Goal: Transaction & Acquisition: Purchase product/service

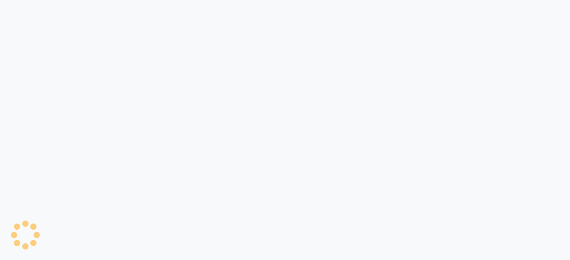
select select "service"
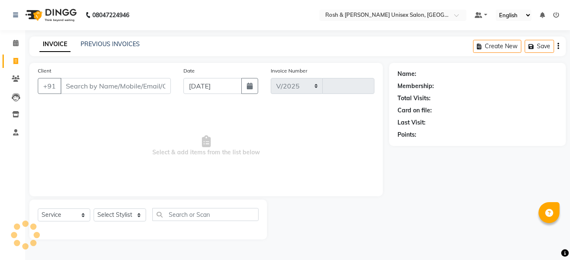
select select "en"
select select "8757"
type input "0099"
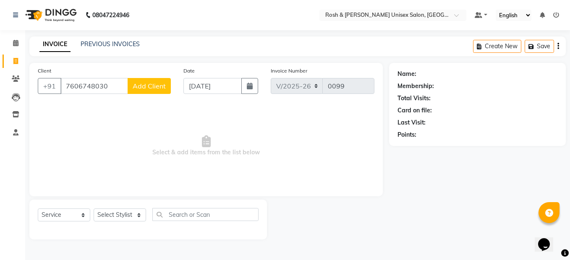
type input "7606748030"
click at [163, 88] on span "Add Client" at bounding box center [149, 86] width 33 height 8
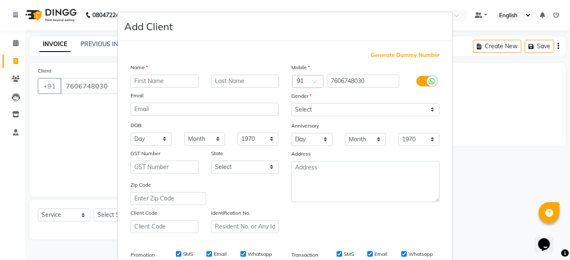
click at [162, 81] on input "text" at bounding box center [165, 81] width 68 height 13
type input "[PERSON_NAME] 961"
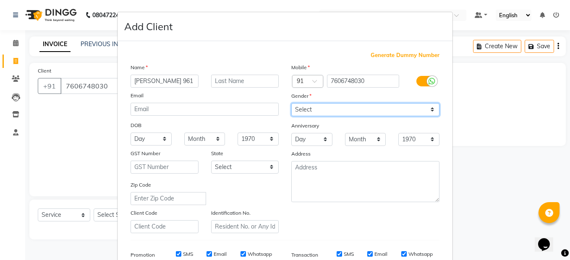
click at [314, 106] on select "Select [DEMOGRAPHIC_DATA] [DEMOGRAPHIC_DATA] Other Prefer Not To Say" at bounding box center [365, 109] width 148 height 13
select select "[DEMOGRAPHIC_DATA]"
click at [291, 103] on select "Select [DEMOGRAPHIC_DATA] [DEMOGRAPHIC_DATA] Other Prefer Not To Say" at bounding box center [365, 109] width 148 height 13
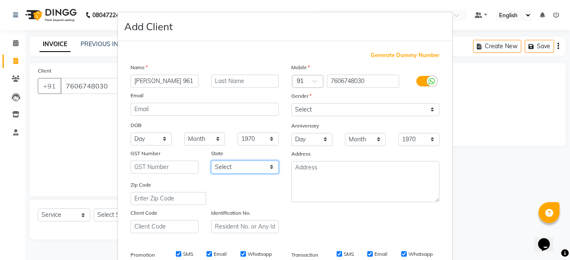
click at [251, 166] on select "Select [GEOGRAPHIC_DATA] [GEOGRAPHIC_DATA] [GEOGRAPHIC_DATA] [GEOGRAPHIC_DATA] …" at bounding box center [245, 167] width 68 height 13
select select "17"
click at [211, 161] on select "Select [GEOGRAPHIC_DATA] [GEOGRAPHIC_DATA] [GEOGRAPHIC_DATA] [GEOGRAPHIC_DATA] …" at bounding box center [245, 167] width 68 height 13
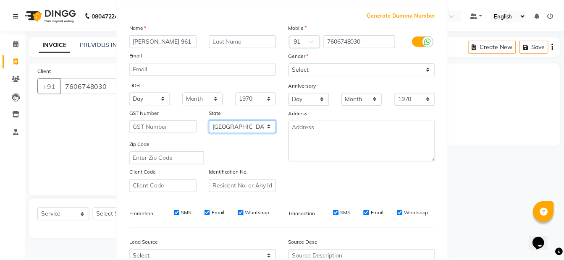
scroll to position [127, 0]
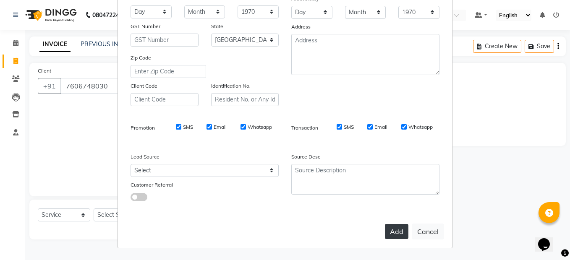
click at [401, 229] on button "Add" at bounding box center [397, 231] width 24 height 15
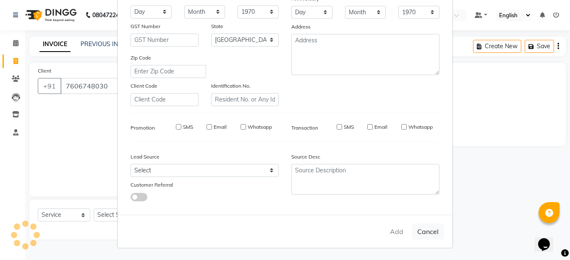
type input "76******30"
select select
select select "null"
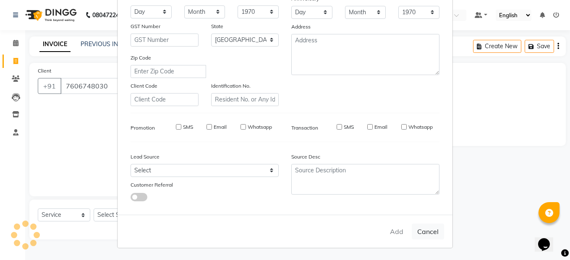
select select
checkbox input "false"
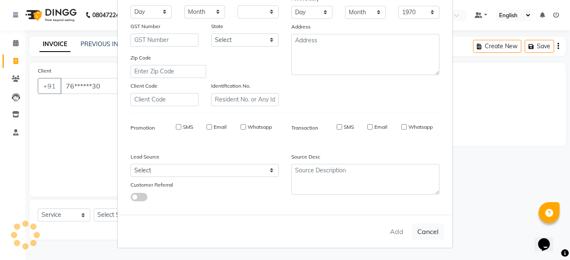
checkbox input "false"
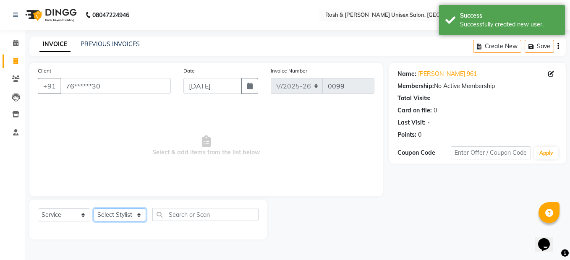
click at [145, 212] on select "Select Stylist Admin [PERSON_NAME] Front Desk [PERSON_NAME] [PERSON_NAME] [PERS…" at bounding box center [120, 215] width 52 height 13
select select "88999"
click at [94, 209] on select "Select Stylist Admin [PERSON_NAME] Front Desk [PERSON_NAME] [PERSON_NAME] [PERS…" at bounding box center [120, 215] width 52 height 13
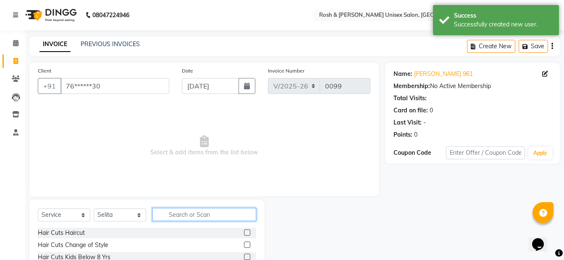
click at [192, 212] on input "text" at bounding box center [204, 214] width 104 height 13
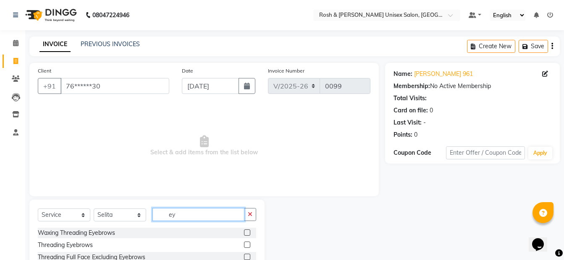
type input "ey"
click at [246, 242] on label at bounding box center [247, 245] width 6 height 6
click at [246, 243] on input "checkbox" at bounding box center [246, 245] width 5 height 5
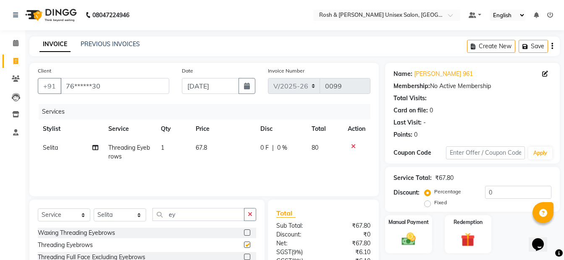
checkbox input "false"
click at [247, 217] on button "button" at bounding box center [250, 214] width 12 height 13
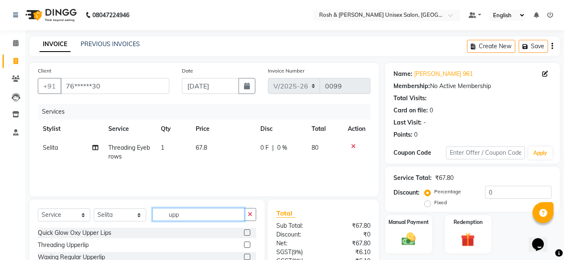
type input "upp"
click at [249, 244] on label at bounding box center [247, 245] width 6 height 6
click at [249, 244] on input "checkbox" at bounding box center [246, 245] width 5 height 5
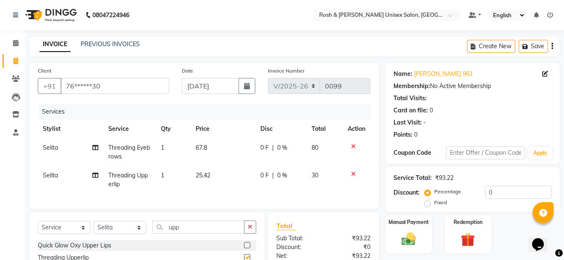
checkbox input "false"
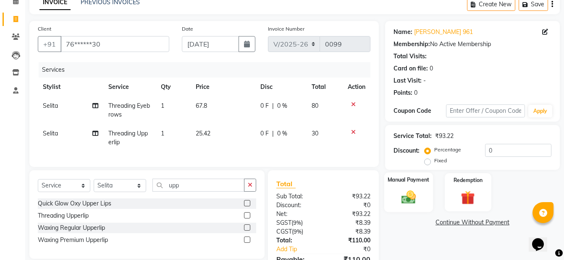
click at [418, 195] on img at bounding box center [409, 197] width 24 height 17
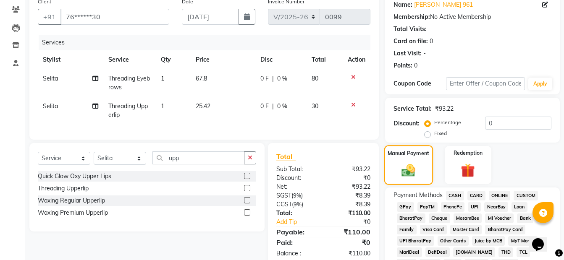
scroll to position [126, 0]
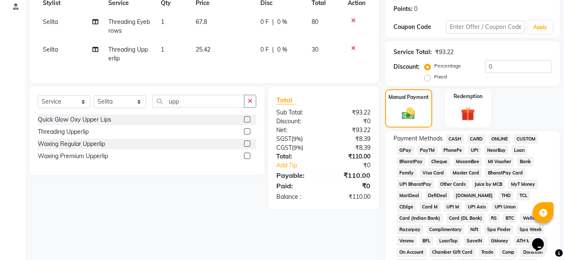
click at [502, 139] on span "ONLINE" at bounding box center [500, 139] width 22 height 10
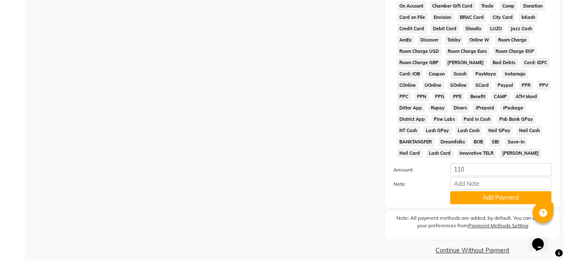
scroll to position [382, 0]
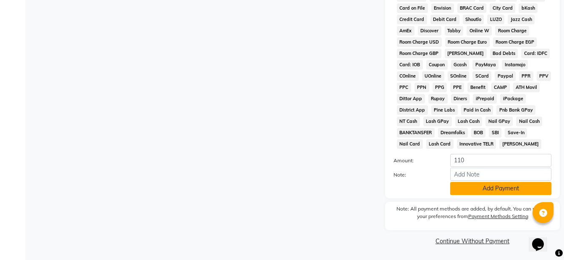
click at [479, 190] on button "Add Payment" at bounding box center [500, 188] width 101 height 13
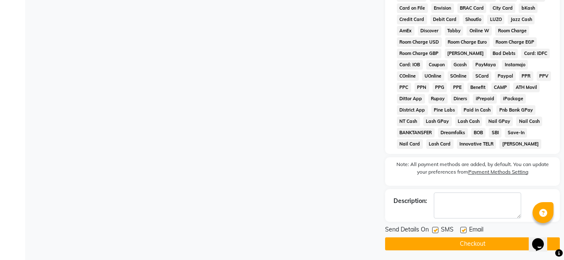
click at [472, 243] on button "Checkout" at bounding box center [472, 244] width 175 height 13
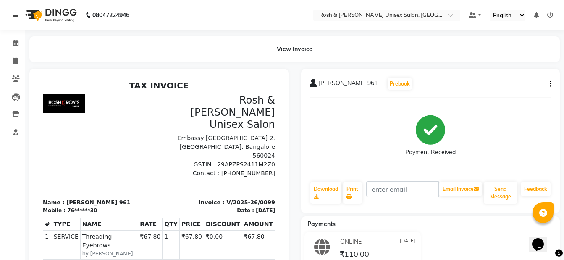
click at [13, 16] on icon at bounding box center [15, 15] width 5 height 6
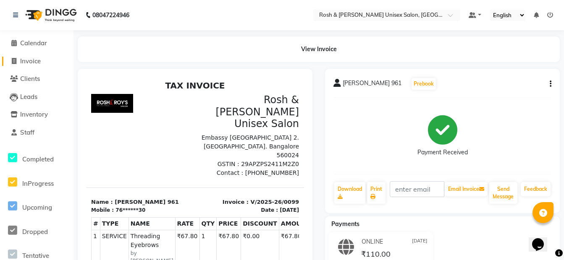
click at [43, 64] on link "Invoice" at bounding box center [36, 62] width 69 height 10
select select "service"
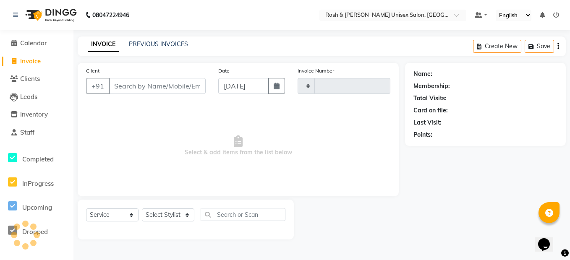
type input "0100"
select select "8757"
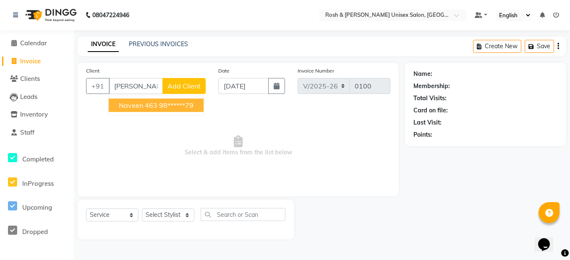
click at [165, 102] on ngb-highlight "98******79" at bounding box center [176, 105] width 34 height 8
type input "98******79"
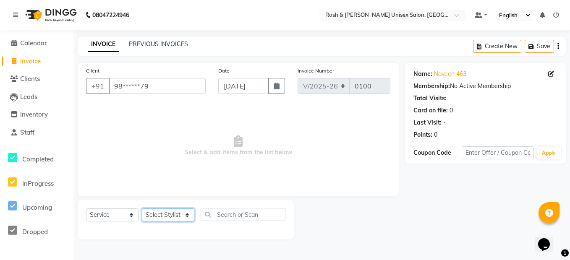
click at [186, 217] on select "Select Stylist Admin [PERSON_NAME] Front Desk [PERSON_NAME] [PERSON_NAME] [PERS…" at bounding box center [168, 215] width 52 height 13
select select "90035"
click at [142, 209] on select "Select Stylist Admin [PERSON_NAME] Front Desk [PERSON_NAME] [PERSON_NAME] [PERS…" at bounding box center [168, 215] width 52 height 13
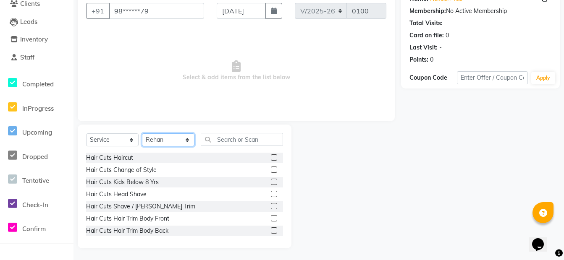
scroll to position [76, 0]
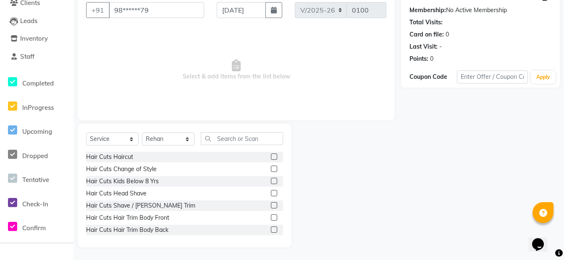
click at [271, 155] on label at bounding box center [274, 157] width 6 height 6
click at [271, 155] on input "checkbox" at bounding box center [273, 157] width 5 height 5
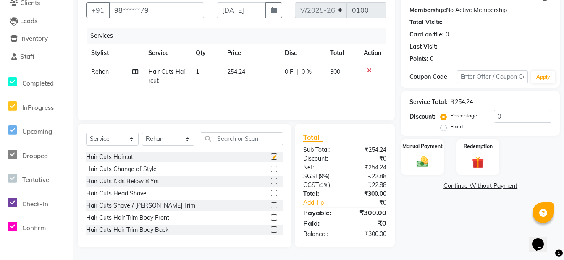
checkbox input "false"
click at [271, 193] on label at bounding box center [274, 193] width 6 height 6
click at [271, 193] on input "checkbox" at bounding box center [273, 193] width 5 height 5
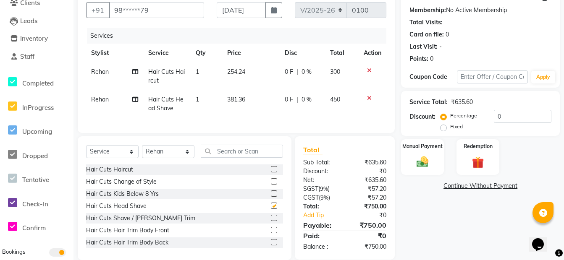
checkbox input "false"
click at [367, 98] on icon at bounding box center [369, 98] width 5 height 6
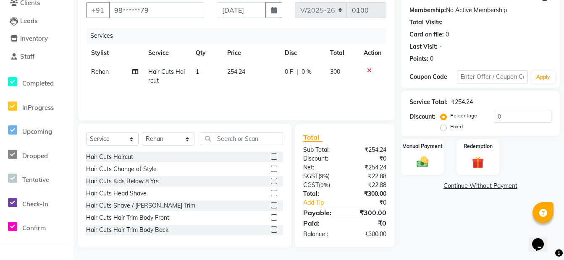
click at [271, 204] on label at bounding box center [274, 205] width 6 height 6
click at [271, 204] on input "checkbox" at bounding box center [273, 205] width 5 height 5
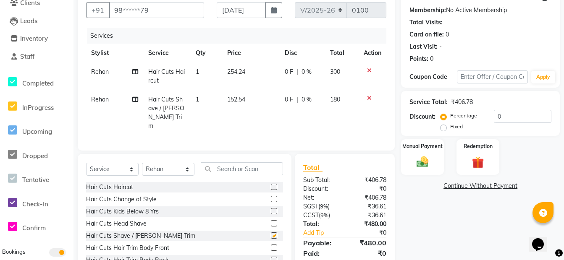
checkbox input "false"
click at [429, 159] on img at bounding box center [422, 162] width 20 height 14
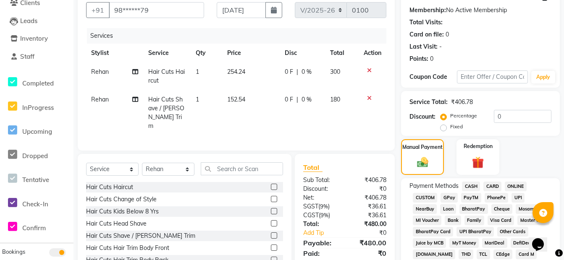
click at [514, 184] on span "ONLINE" at bounding box center [516, 187] width 22 height 10
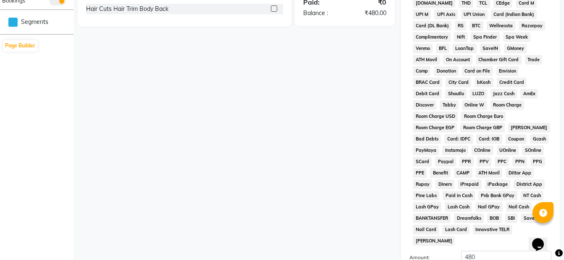
scroll to position [370, 0]
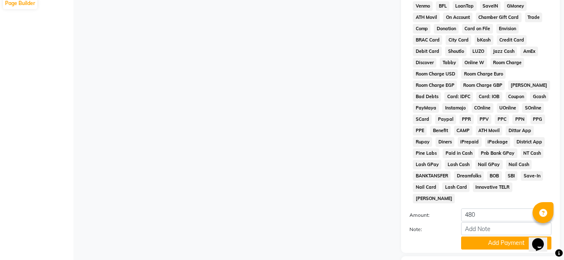
drag, startPoint x: 500, startPoint y: 231, endPoint x: 494, endPoint y: 216, distance: 16.4
click at [498, 224] on div "Amount: 480 Note: Add Payment" at bounding box center [480, 229] width 142 height 41
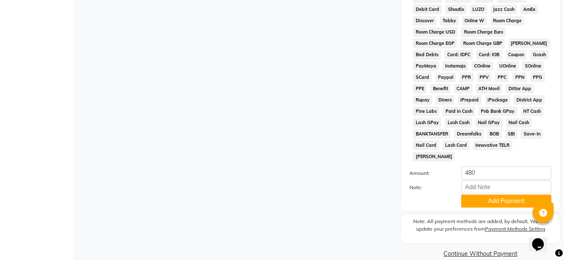
scroll to position [413, 0]
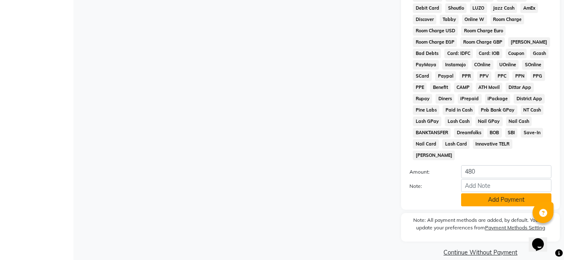
click at [498, 194] on button "Add Payment" at bounding box center [506, 200] width 90 height 13
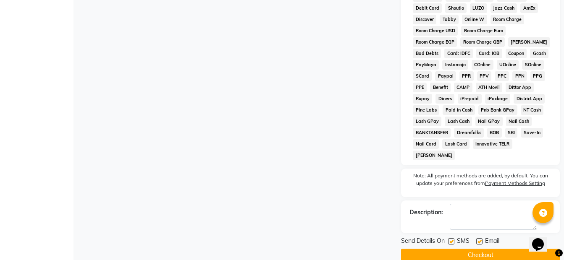
click at [499, 249] on button "Checkout" at bounding box center [480, 255] width 159 height 13
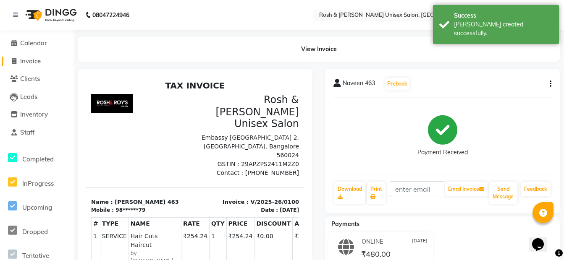
click at [51, 58] on link "Invoice" at bounding box center [36, 62] width 69 height 10
select select "service"
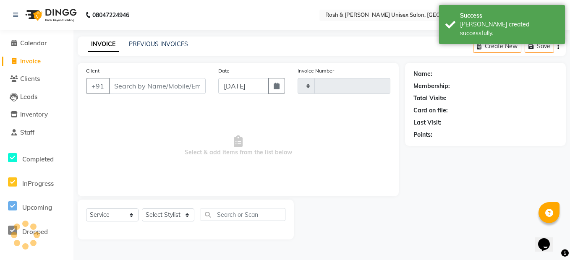
type input "0101"
select select "8757"
click at [131, 86] on input "Client" at bounding box center [157, 86] width 97 height 16
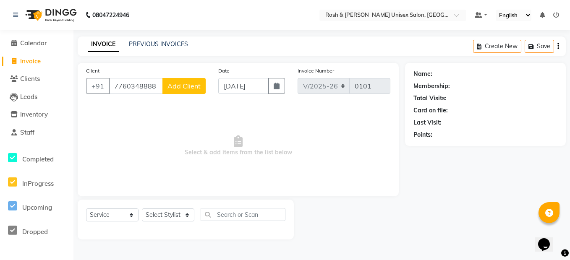
type input "7760348888"
click at [181, 84] on span "Add Client" at bounding box center [184, 86] width 33 height 8
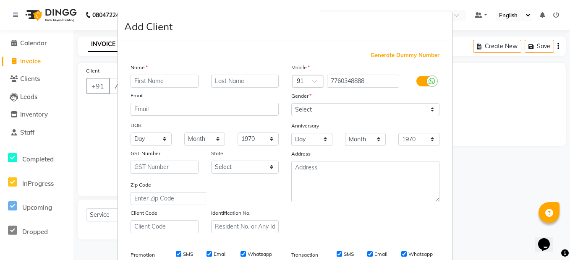
click at [183, 79] on input "text" at bounding box center [165, 81] width 68 height 13
type input "Prem 374"
click at [317, 108] on select "Select [DEMOGRAPHIC_DATA] [DEMOGRAPHIC_DATA] Other Prefer Not To Say" at bounding box center [365, 109] width 148 height 13
select select "[DEMOGRAPHIC_DATA]"
click at [291, 103] on select "Select [DEMOGRAPHIC_DATA] [DEMOGRAPHIC_DATA] Other Prefer Not To Say" at bounding box center [365, 109] width 148 height 13
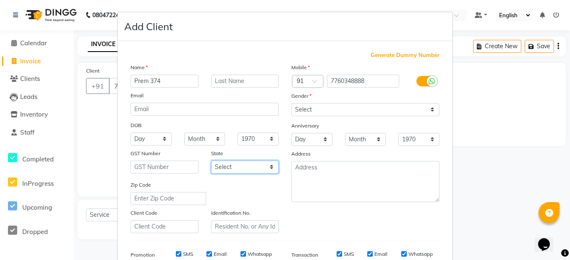
click at [227, 167] on select "Select [GEOGRAPHIC_DATA] [GEOGRAPHIC_DATA] [GEOGRAPHIC_DATA] [GEOGRAPHIC_DATA] …" at bounding box center [245, 167] width 68 height 13
select select "17"
click at [211, 161] on select "Select [GEOGRAPHIC_DATA] [GEOGRAPHIC_DATA] [GEOGRAPHIC_DATA] [GEOGRAPHIC_DATA] …" at bounding box center [245, 167] width 68 height 13
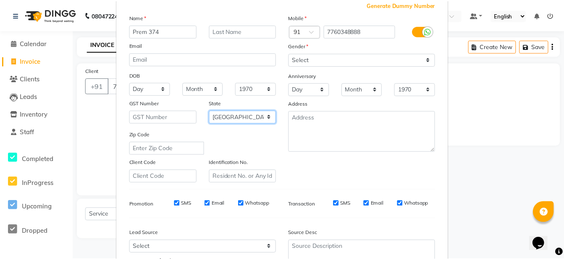
scroll to position [127, 0]
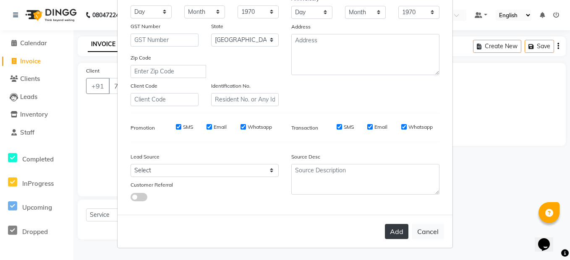
click at [401, 229] on button "Add" at bounding box center [397, 231] width 24 height 15
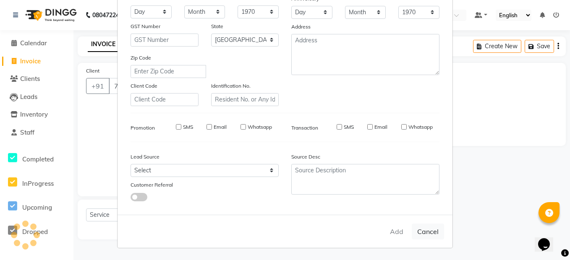
type input "77******88"
select select
select select "null"
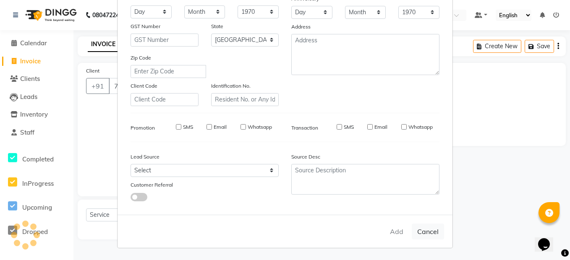
select select
checkbox input "false"
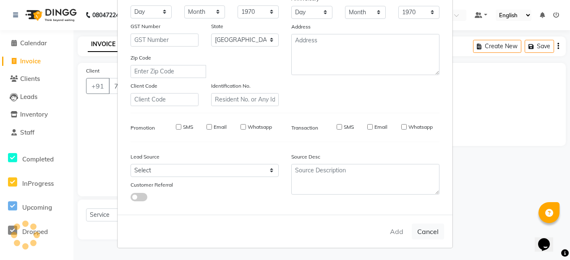
checkbox input "false"
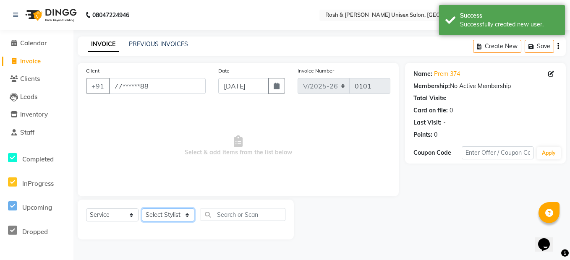
click at [168, 216] on select "Select Stylist Admin [PERSON_NAME] Front Desk [PERSON_NAME] [PERSON_NAME] [PERS…" at bounding box center [168, 215] width 52 height 13
select select "88996"
click at [142, 209] on select "Select Stylist Admin [PERSON_NAME] Front Desk [PERSON_NAME] [PERSON_NAME] [PERS…" at bounding box center [168, 215] width 52 height 13
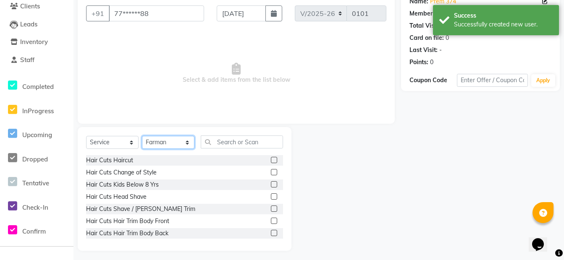
scroll to position [76, 0]
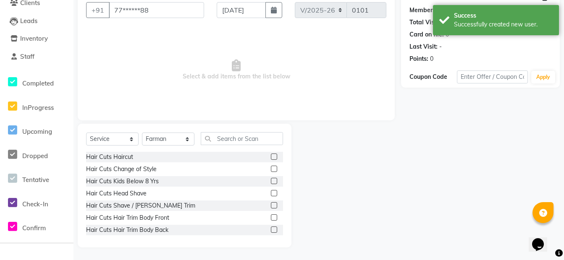
click at [271, 204] on label at bounding box center [274, 205] width 6 height 6
click at [271, 204] on input "checkbox" at bounding box center [273, 205] width 5 height 5
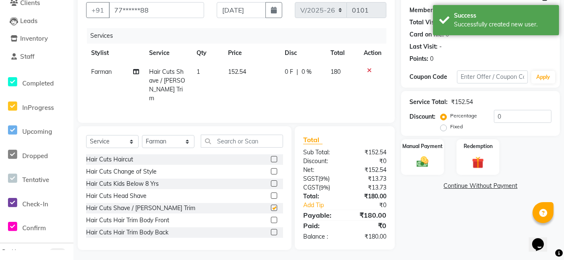
checkbox input "false"
click at [247, 141] on input "text" at bounding box center [242, 141] width 82 height 13
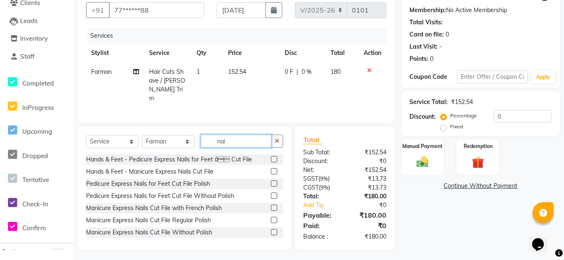
type input "nai"
click at [271, 169] on label at bounding box center [274, 171] width 6 height 6
click at [271, 169] on input "checkbox" at bounding box center [273, 171] width 5 height 5
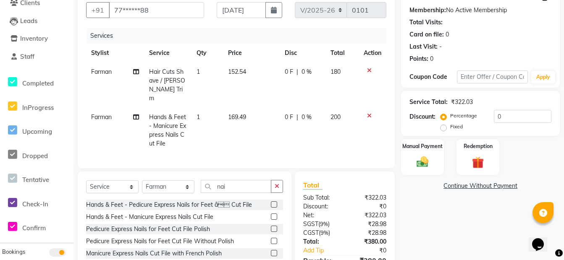
click at [269, 172] on div "Select Service Product Membership Package Voucher Prepaid Gift Card Select Styl…" at bounding box center [185, 234] width 214 height 124
click at [271, 214] on label at bounding box center [274, 217] width 6 height 6
click at [271, 215] on input "checkbox" at bounding box center [273, 217] width 5 height 5
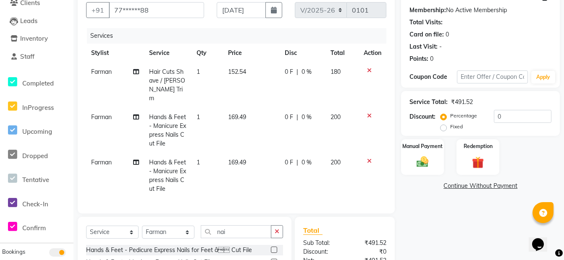
checkbox input "false"
click at [117, 110] on td "Farman" at bounding box center [115, 130] width 58 height 45
select select "88996"
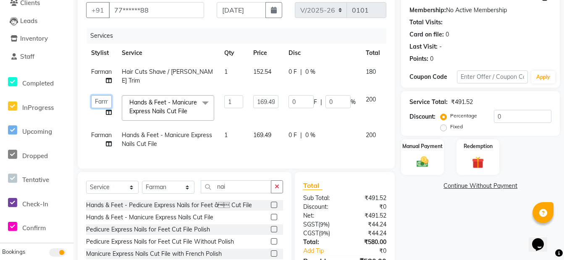
click at [101, 99] on select "Admin [PERSON_NAME] Front Desk [PERSON_NAME] [PERSON_NAME] [PERSON_NAME]" at bounding box center [101, 101] width 21 height 13
select select "88999"
click at [102, 134] on span "Farman" at bounding box center [101, 135] width 21 height 8
select select "88996"
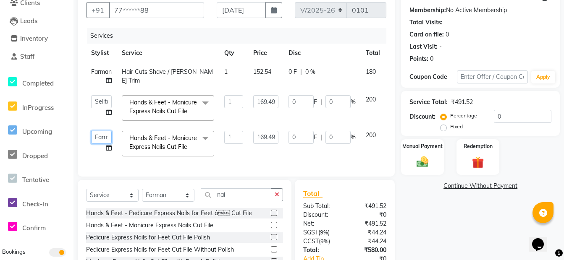
click at [102, 134] on select "Admin [PERSON_NAME] Front Desk [PERSON_NAME] [PERSON_NAME] [PERSON_NAME]" at bounding box center [101, 137] width 21 height 13
select select "88999"
click at [419, 164] on img at bounding box center [422, 162] width 20 height 14
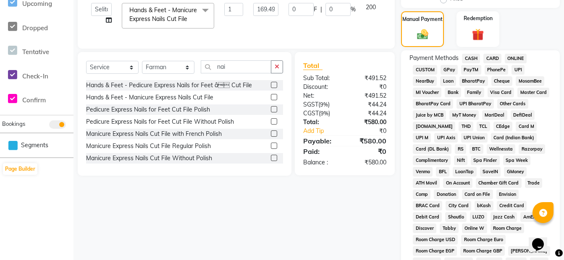
scroll to position [244, 0]
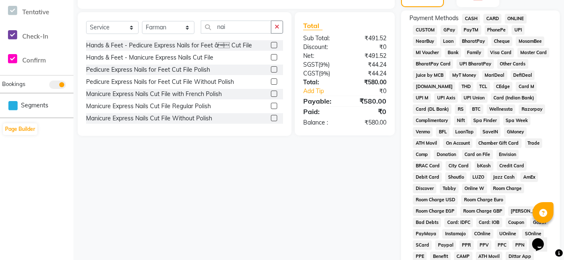
click at [514, 16] on span "ONLINE" at bounding box center [516, 19] width 22 height 10
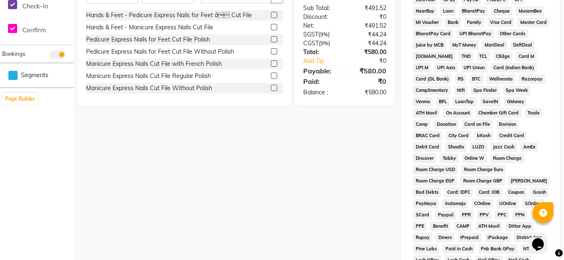
scroll to position [413, 0]
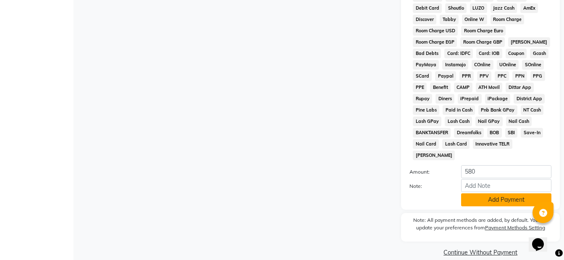
click at [490, 194] on button "Add Payment" at bounding box center [506, 200] width 90 height 13
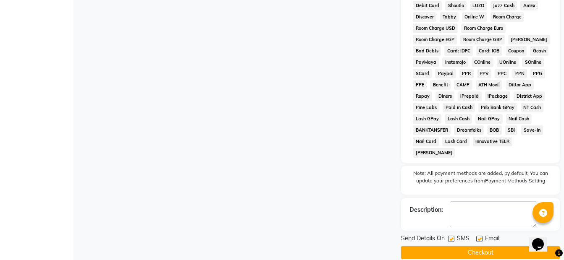
scroll to position [416, 0]
click at [474, 246] on button "Checkout" at bounding box center [480, 252] width 159 height 13
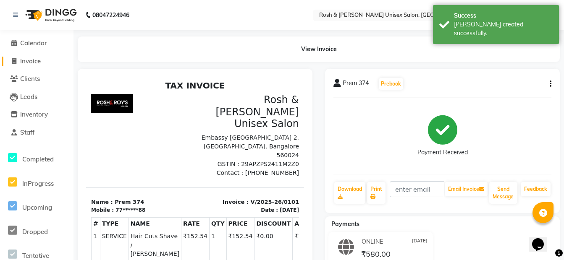
click at [27, 60] on span "Invoice" at bounding box center [30, 61] width 21 height 8
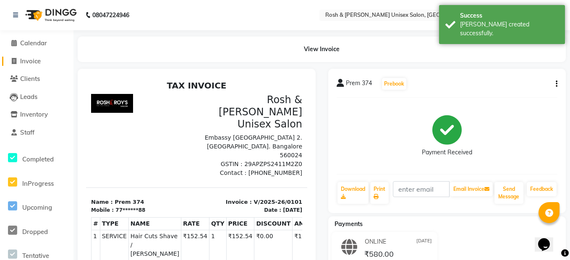
select select "8757"
select select "service"
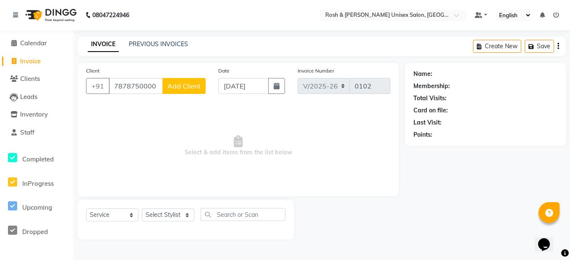
type input "7878750000"
click at [179, 79] on button "Add Client" at bounding box center [183, 86] width 43 height 16
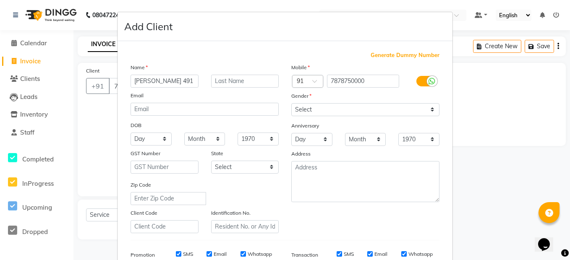
type input "[PERSON_NAME] 491"
click at [322, 113] on select "Select [DEMOGRAPHIC_DATA] [DEMOGRAPHIC_DATA] Other Prefer Not To Say" at bounding box center [365, 109] width 148 height 13
select select "[DEMOGRAPHIC_DATA]"
click at [291, 103] on select "Select [DEMOGRAPHIC_DATA] [DEMOGRAPHIC_DATA] Other Prefer Not To Say" at bounding box center [365, 109] width 148 height 13
click at [236, 168] on select "Select [GEOGRAPHIC_DATA] [GEOGRAPHIC_DATA] [GEOGRAPHIC_DATA] [GEOGRAPHIC_DATA] …" at bounding box center [245, 167] width 68 height 13
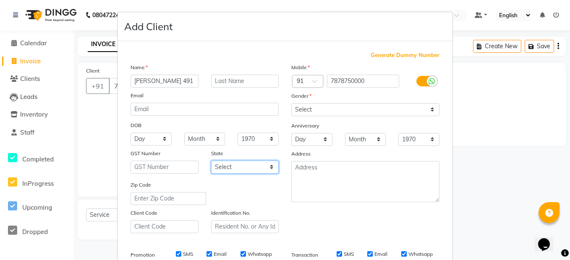
select select "17"
click at [211, 161] on select "Select [GEOGRAPHIC_DATA] [GEOGRAPHIC_DATA] [GEOGRAPHIC_DATA] [GEOGRAPHIC_DATA] …" at bounding box center [245, 167] width 68 height 13
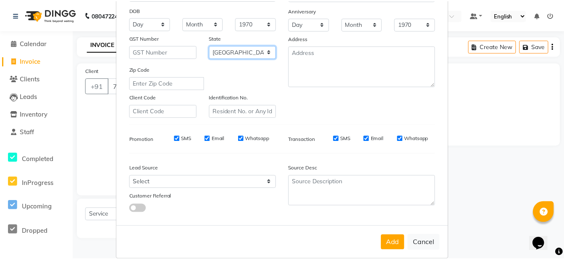
scroll to position [126, 0]
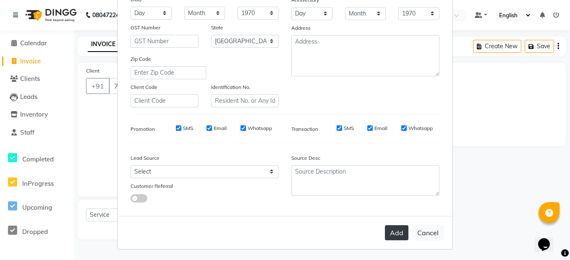
click at [394, 231] on button "Add" at bounding box center [397, 232] width 24 height 15
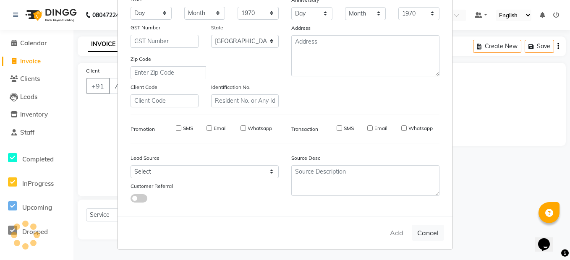
type input "78******00"
select select
select select "null"
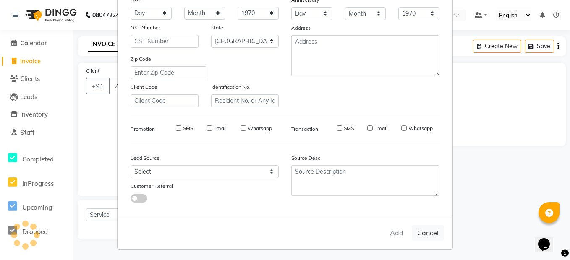
select select
checkbox input "false"
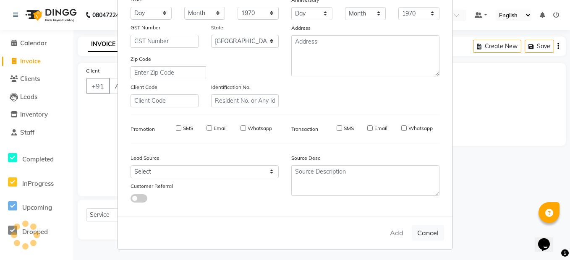
checkbox input "false"
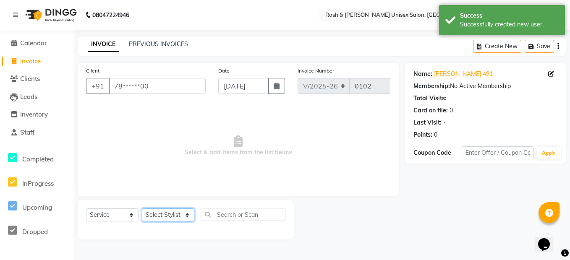
click at [164, 215] on select "Select Stylist Admin [PERSON_NAME] Front Desk [PERSON_NAME] [PERSON_NAME] [PERS…" at bounding box center [168, 215] width 52 height 13
select select "89001"
click at [142, 209] on select "Select Stylist Admin [PERSON_NAME] Front Desk [PERSON_NAME] [PERSON_NAME] [PERS…" at bounding box center [168, 215] width 52 height 13
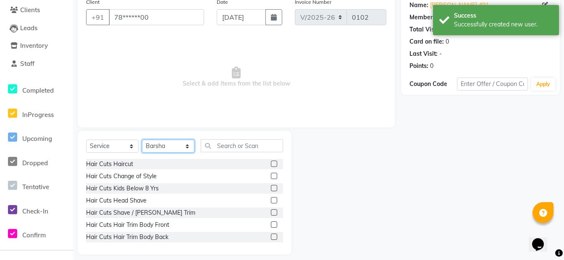
scroll to position [76, 0]
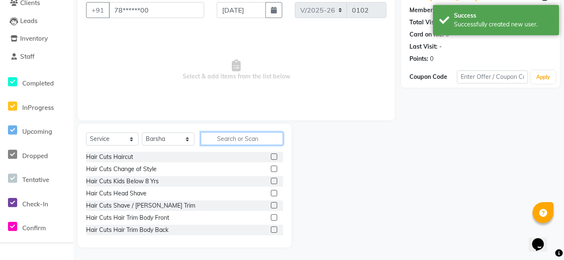
click at [231, 139] on input "text" at bounding box center [242, 138] width 82 height 13
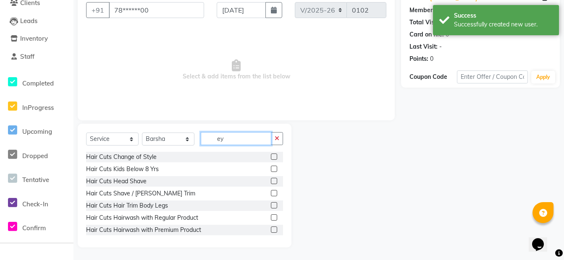
scroll to position [53, 0]
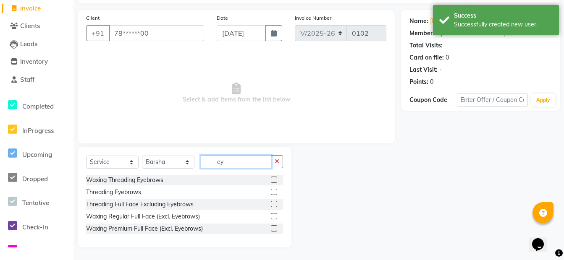
type input "ey"
click at [274, 192] on label at bounding box center [274, 192] width 6 height 6
click at [274, 192] on input "checkbox" at bounding box center [273, 192] width 5 height 5
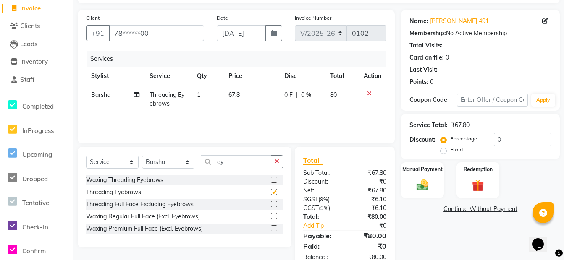
checkbox input "false"
click at [276, 162] on icon "button" at bounding box center [277, 162] width 5 height 6
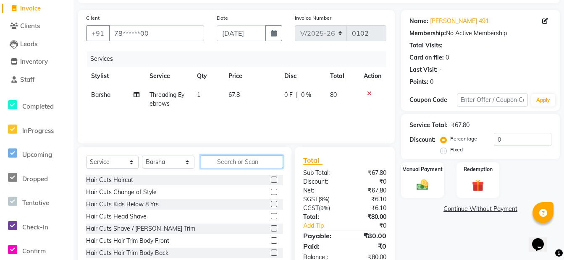
type input "f"
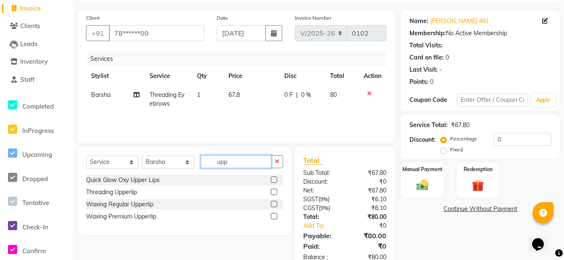
type input "upp"
click at [276, 191] on label at bounding box center [274, 192] width 6 height 6
click at [276, 191] on input "checkbox" at bounding box center [273, 192] width 5 height 5
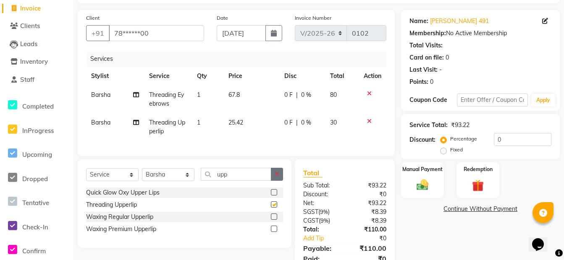
checkbox input "false"
click at [279, 177] on icon "button" at bounding box center [277, 174] width 5 height 6
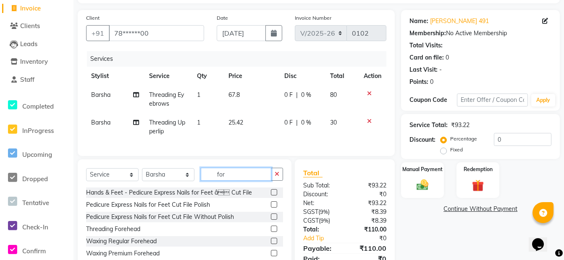
type input "for"
click at [275, 232] on label at bounding box center [274, 229] width 6 height 6
click at [275, 232] on input "checkbox" at bounding box center [273, 229] width 5 height 5
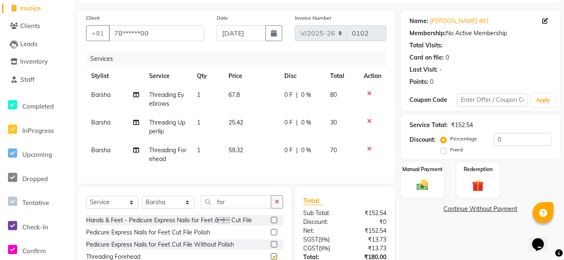
checkbox input "false"
click at [418, 187] on img at bounding box center [422, 185] width 20 height 14
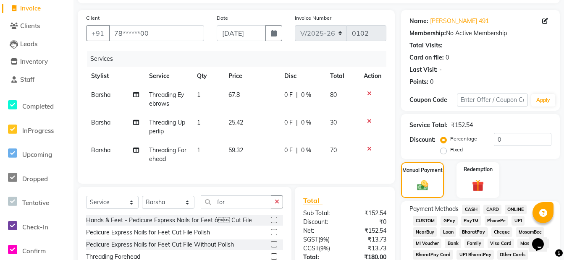
click at [490, 209] on span "CARD" at bounding box center [492, 210] width 18 height 10
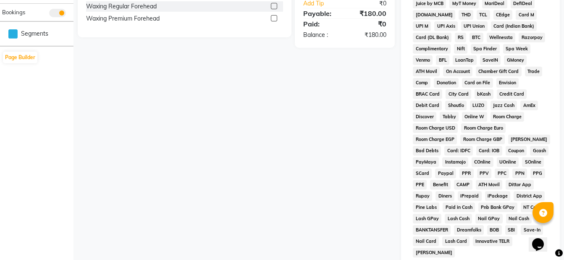
scroll to position [413, 0]
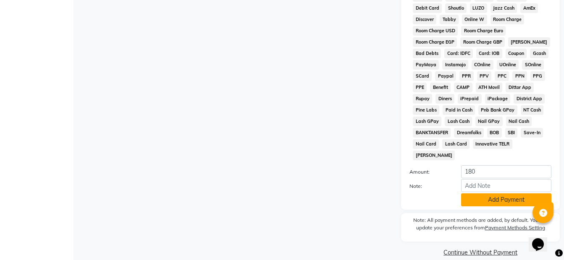
click at [480, 194] on button "Add Payment" at bounding box center [506, 200] width 90 height 13
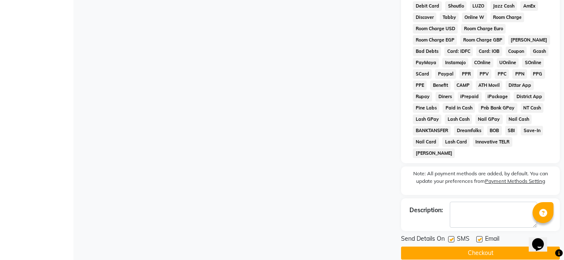
scroll to position [416, 0]
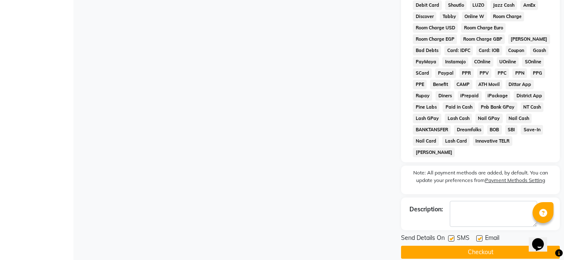
drag, startPoint x: 478, startPoint y: 243, endPoint x: 472, endPoint y: 239, distance: 7.7
click at [477, 246] on button "Checkout" at bounding box center [480, 252] width 159 height 13
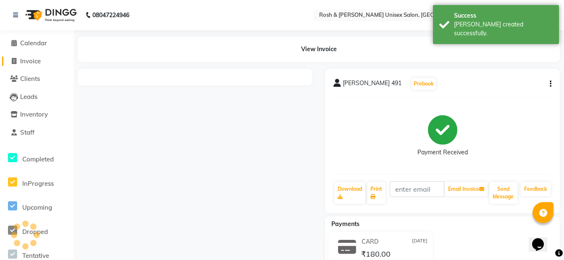
click at [45, 58] on link "Invoice" at bounding box center [36, 62] width 69 height 10
select select "service"
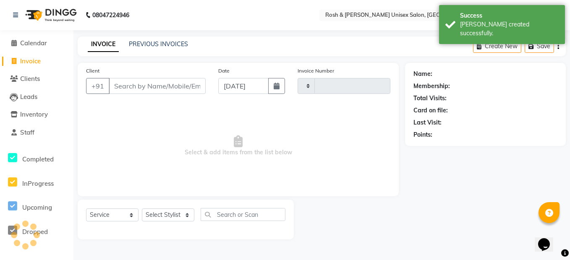
type input "0103"
select select "8757"
click at [176, 85] on input "Client" at bounding box center [157, 86] width 97 height 16
type input "8"
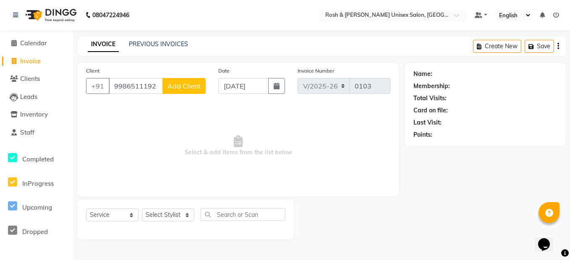
type input "9986511192"
click at [192, 86] on span "Add Client" at bounding box center [184, 86] width 33 height 8
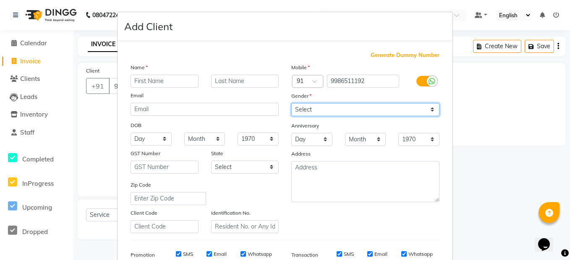
click at [338, 108] on select "Select [DEMOGRAPHIC_DATA] [DEMOGRAPHIC_DATA] Other Prefer Not To Say" at bounding box center [365, 109] width 148 height 13
select select "[DEMOGRAPHIC_DATA]"
click at [291, 103] on select "Select [DEMOGRAPHIC_DATA] [DEMOGRAPHIC_DATA] Other Prefer Not To Say" at bounding box center [365, 109] width 148 height 13
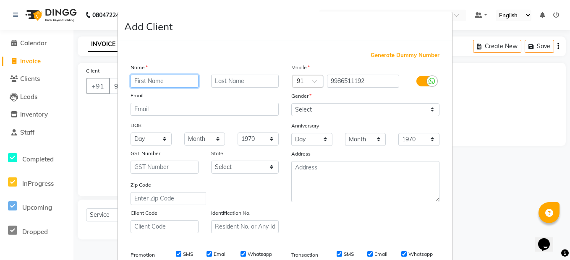
click at [158, 83] on input "text" at bounding box center [165, 81] width 68 height 13
type input "Nutan 8144"
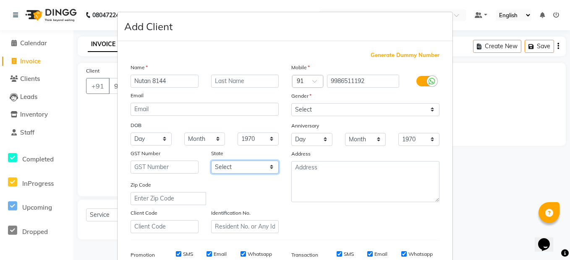
click at [250, 165] on select "Select [GEOGRAPHIC_DATA] [GEOGRAPHIC_DATA] [GEOGRAPHIC_DATA] [GEOGRAPHIC_DATA] …" at bounding box center [245, 167] width 68 height 13
select select "17"
click at [211, 161] on select "Select [GEOGRAPHIC_DATA] [GEOGRAPHIC_DATA] [GEOGRAPHIC_DATA] [GEOGRAPHIC_DATA] …" at bounding box center [245, 167] width 68 height 13
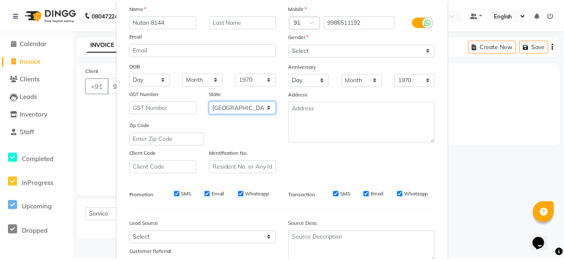
scroll to position [127, 0]
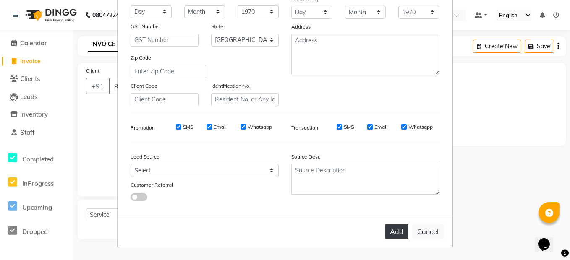
click at [393, 233] on button "Add" at bounding box center [397, 231] width 24 height 15
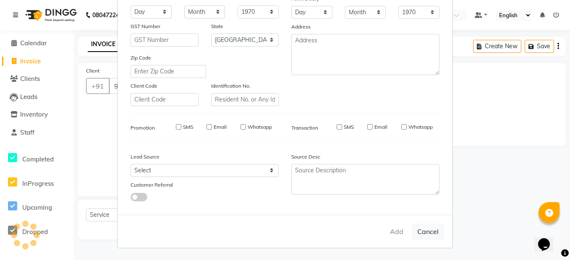
type input "99******92"
select select
select select "null"
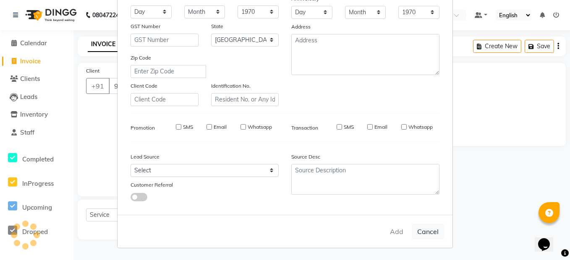
select select
checkbox input "false"
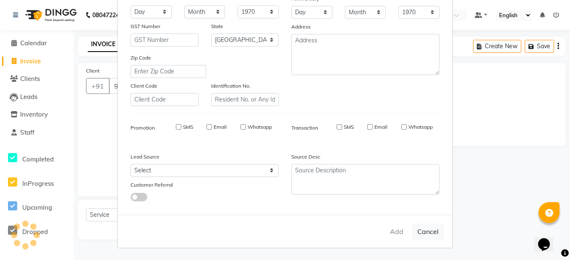
checkbox input "false"
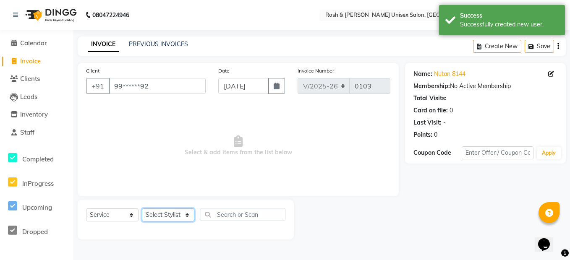
click at [164, 218] on select "Select Stylist Admin [PERSON_NAME] Front Desk [PERSON_NAME] [PERSON_NAME] [PERS…" at bounding box center [168, 215] width 52 height 13
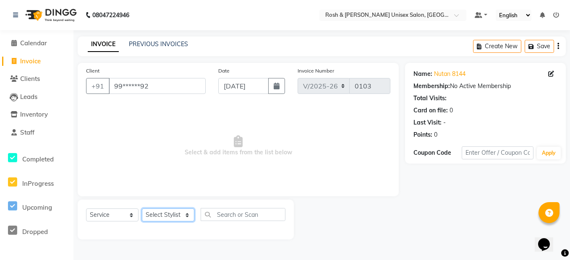
select select "88999"
click at [142, 209] on select "Select Stylist Admin [PERSON_NAME] Front Desk [PERSON_NAME] [PERSON_NAME] [PERS…" at bounding box center [168, 215] width 52 height 13
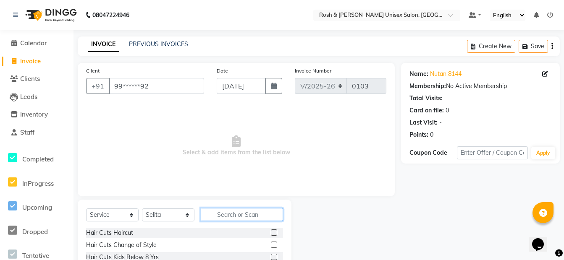
click at [253, 212] on input "text" at bounding box center [242, 214] width 82 height 13
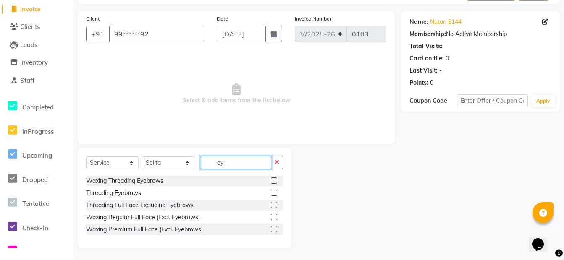
scroll to position [53, 0]
type input "ey"
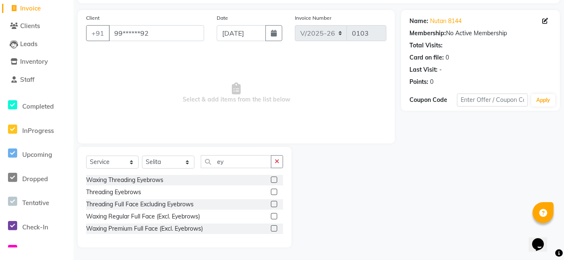
click at [274, 191] on label at bounding box center [274, 192] width 6 height 6
click at [274, 191] on input "checkbox" at bounding box center [273, 192] width 5 height 5
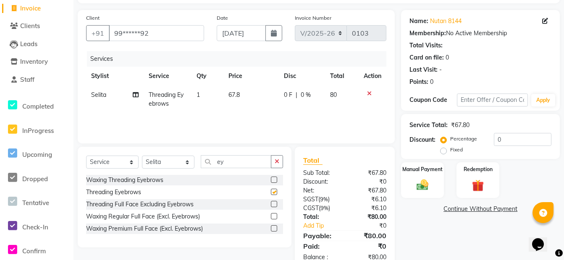
checkbox input "false"
click at [278, 162] on icon "button" at bounding box center [277, 162] width 5 height 6
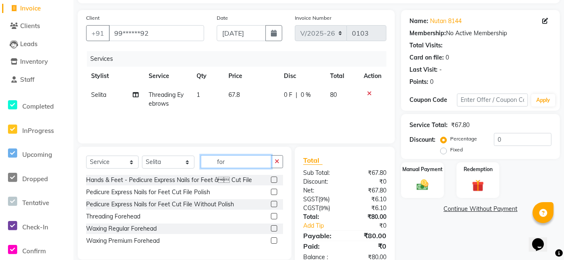
type input "for"
click at [274, 213] on div at bounding box center [277, 217] width 12 height 10
click at [275, 215] on label at bounding box center [274, 216] width 6 height 6
click at [275, 215] on input "checkbox" at bounding box center [273, 216] width 5 height 5
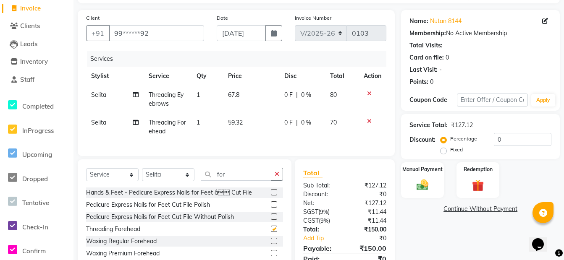
checkbox input "false"
click at [283, 179] on button "button" at bounding box center [277, 174] width 12 height 13
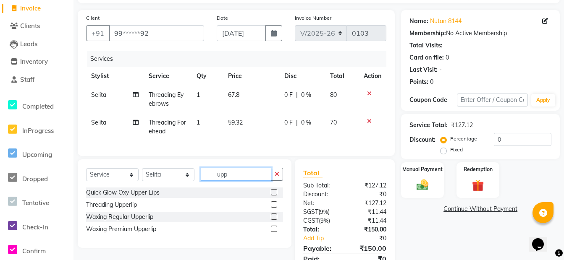
type input "upp"
click at [277, 208] on label at bounding box center [274, 205] width 6 height 6
click at [276, 208] on input "checkbox" at bounding box center [273, 204] width 5 height 5
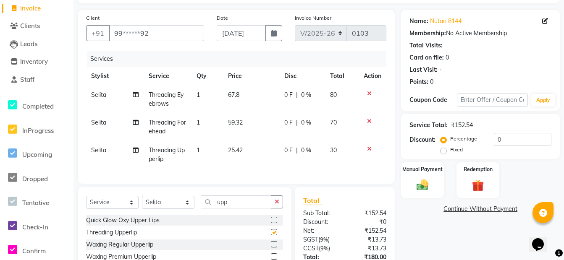
checkbox input "false"
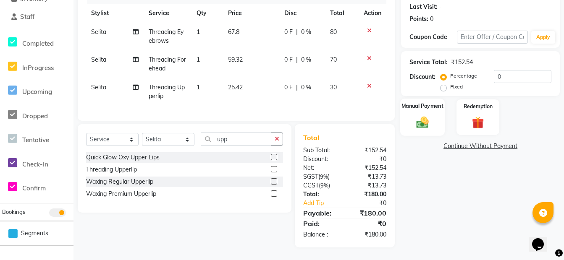
scroll to position [122, 0]
click at [427, 108] on div "Manual Payment" at bounding box center [422, 117] width 45 height 37
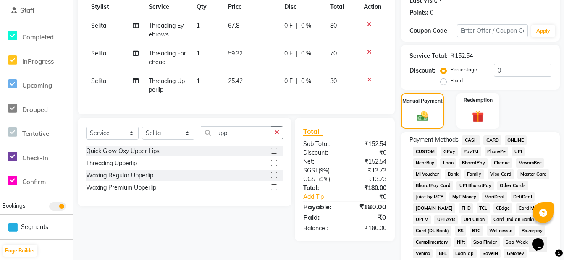
click at [521, 139] on span "ONLINE" at bounding box center [516, 141] width 22 height 10
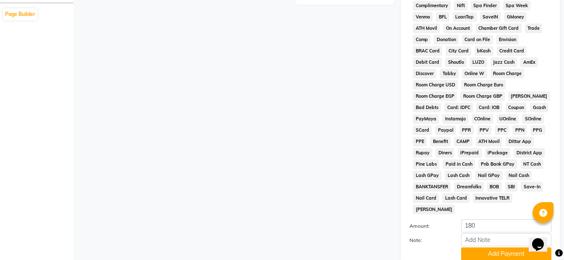
scroll to position [374, 0]
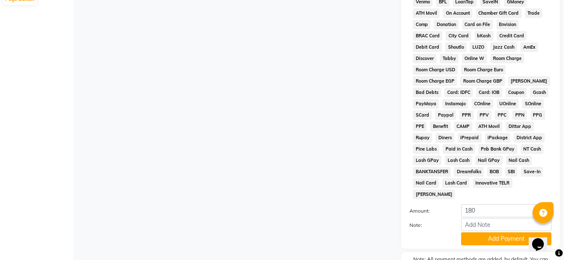
drag, startPoint x: 499, startPoint y: 229, endPoint x: 492, endPoint y: 222, distance: 10.4
click at [499, 233] on button "Add Payment" at bounding box center [506, 239] width 90 height 13
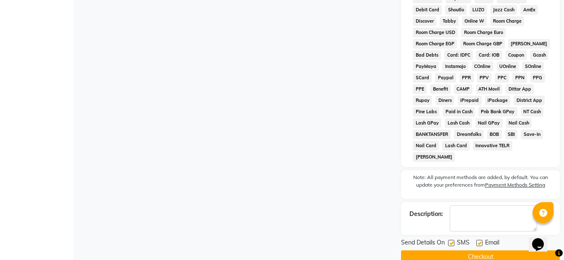
scroll to position [416, 0]
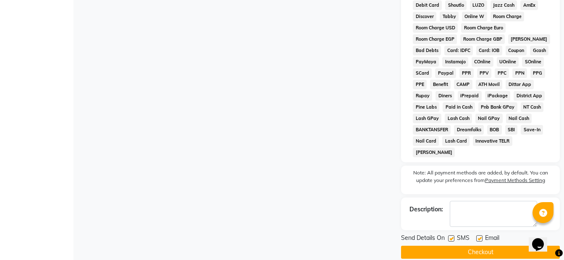
click at [484, 246] on button "Checkout" at bounding box center [480, 252] width 159 height 13
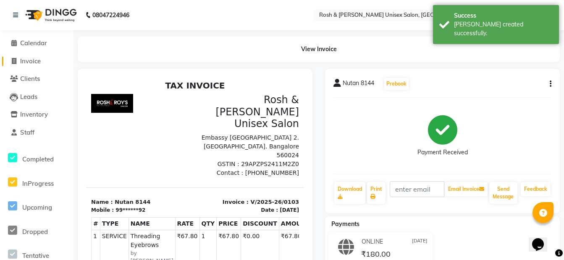
click at [45, 62] on link "Invoice" at bounding box center [36, 62] width 69 height 10
select select "service"
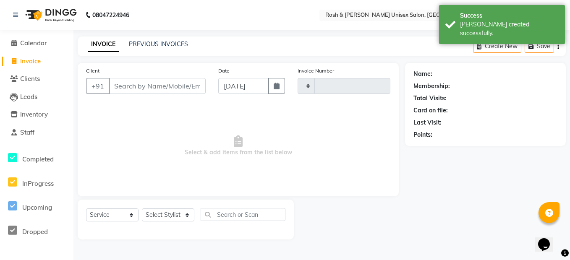
type input "0104"
select select "8757"
click at [129, 84] on input "Client" at bounding box center [157, 86] width 97 height 16
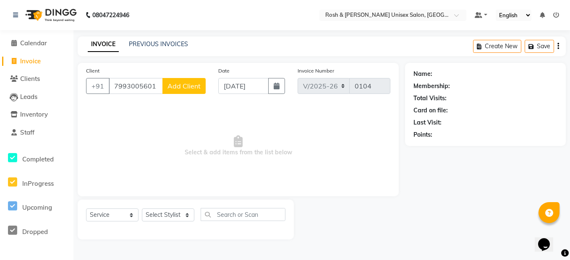
type input "7993005601"
click at [187, 82] on span "Add Client" at bounding box center [184, 86] width 33 height 8
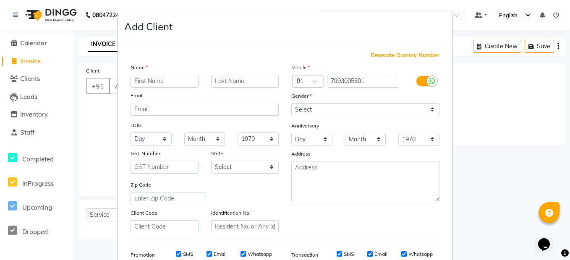
click at [166, 84] on input "text" at bounding box center [165, 81] width 68 height 13
type input "[PERSON_NAME] 3104"
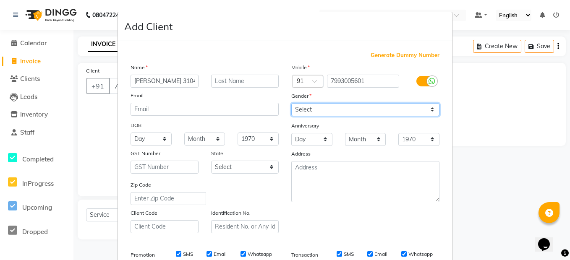
click at [339, 112] on select "Select [DEMOGRAPHIC_DATA] [DEMOGRAPHIC_DATA] Other Prefer Not To Say" at bounding box center [365, 109] width 148 height 13
select select "[DEMOGRAPHIC_DATA]"
click at [291, 103] on select "Select [DEMOGRAPHIC_DATA] [DEMOGRAPHIC_DATA] Other Prefer Not To Say" at bounding box center [365, 109] width 148 height 13
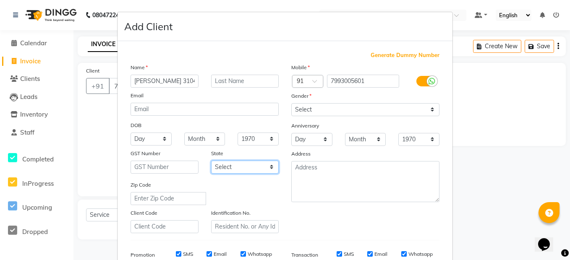
click at [248, 164] on select "Select [GEOGRAPHIC_DATA] [GEOGRAPHIC_DATA] [GEOGRAPHIC_DATA] [GEOGRAPHIC_DATA] …" at bounding box center [245, 167] width 68 height 13
select select "17"
click at [211, 161] on select "Select [GEOGRAPHIC_DATA] [GEOGRAPHIC_DATA] [GEOGRAPHIC_DATA] [GEOGRAPHIC_DATA] …" at bounding box center [245, 167] width 68 height 13
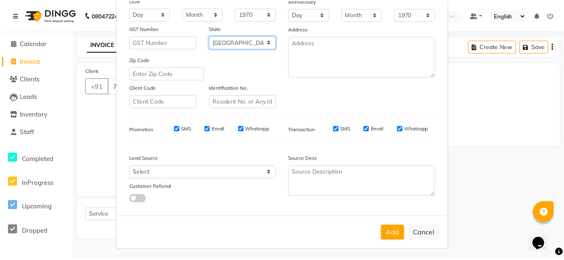
scroll to position [127, 0]
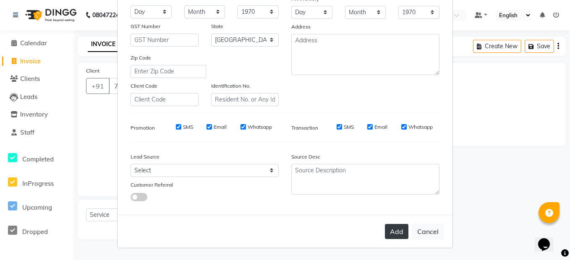
click at [403, 234] on button "Add" at bounding box center [397, 231] width 24 height 15
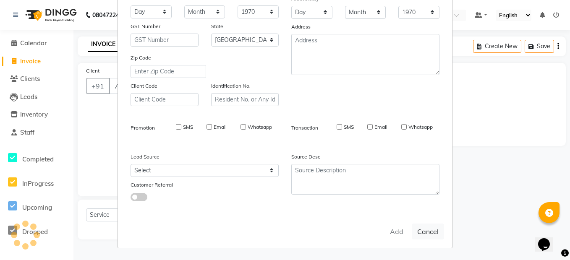
type input "79******01"
select select
select select "null"
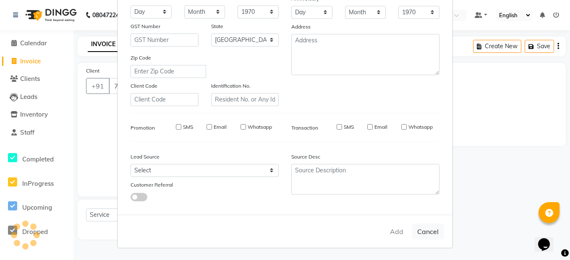
select select
checkbox input "false"
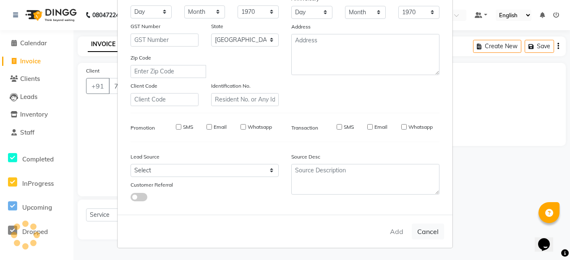
checkbox input "false"
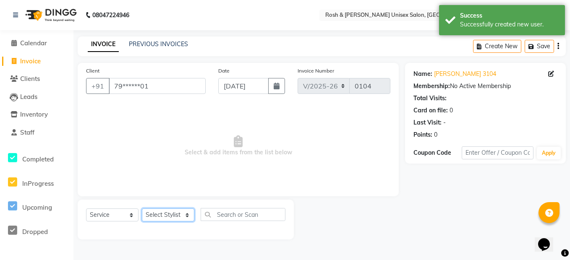
click at [178, 217] on select "Select Stylist Admin [PERSON_NAME] Front Desk [PERSON_NAME] [PERSON_NAME] [PERS…" at bounding box center [168, 215] width 52 height 13
select select "88997"
click at [142, 209] on select "Select Stylist Admin [PERSON_NAME] Front Desk [PERSON_NAME] [PERSON_NAME] [PERS…" at bounding box center [168, 215] width 52 height 13
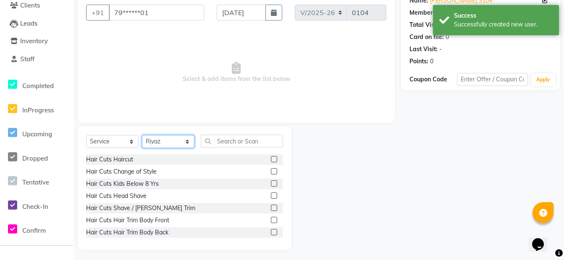
scroll to position [76, 0]
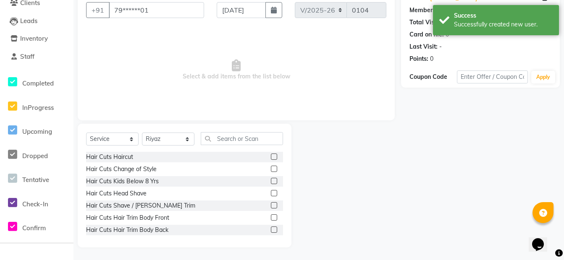
click at [271, 181] on label at bounding box center [274, 181] width 6 height 6
click at [271, 181] on input "checkbox" at bounding box center [273, 181] width 5 height 5
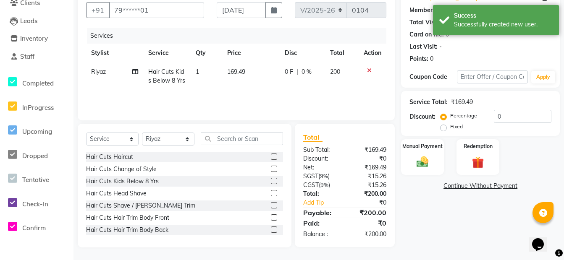
click at [271, 181] on label at bounding box center [274, 181] width 6 height 6
click at [271, 181] on input "checkbox" at bounding box center [273, 181] width 5 height 5
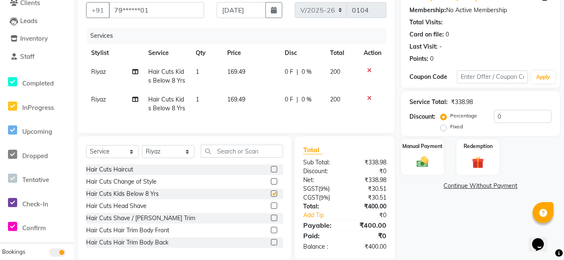
checkbox input "false"
click at [368, 98] on icon at bounding box center [369, 98] width 5 height 6
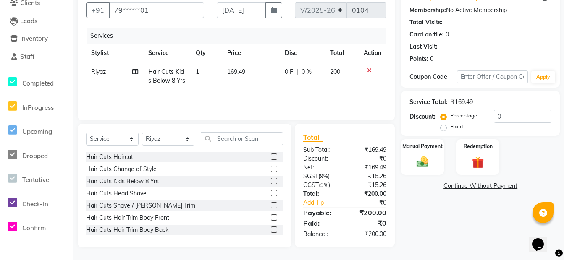
click at [271, 158] on label at bounding box center [274, 157] width 6 height 6
click at [271, 158] on input "checkbox" at bounding box center [273, 157] width 5 height 5
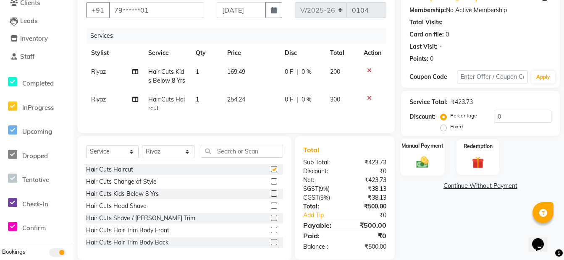
checkbox input "false"
click at [422, 152] on div "Manual Payment" at bounding box center [422, 157] width 45 height 37
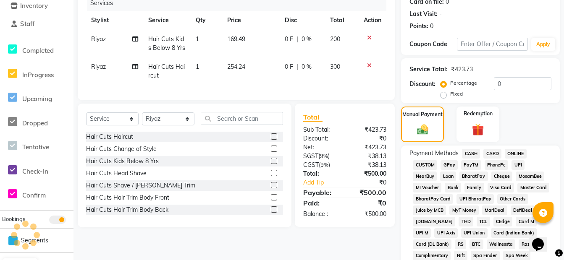
scroll to position [202, 0]
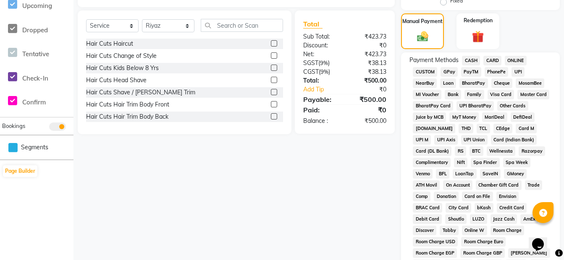
click at [472, 62] on span "CASH" at bounding box center [471, 61] width 18 height 10
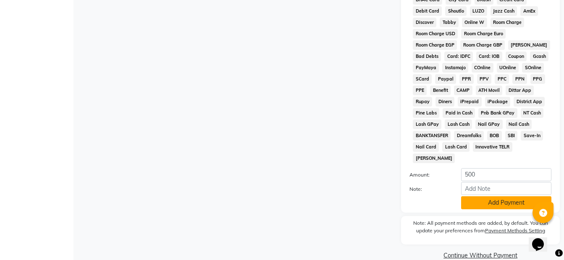
scroll to position [413, 0]
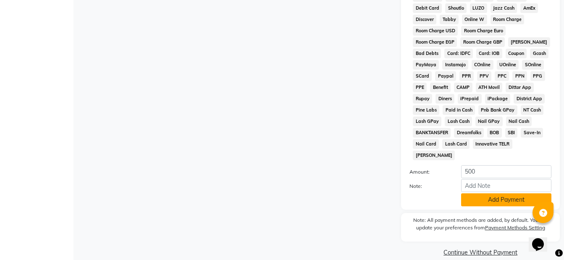
click at [503, 194] on button "Add Payment" at bounding box center [506, 200] width 90 height 13
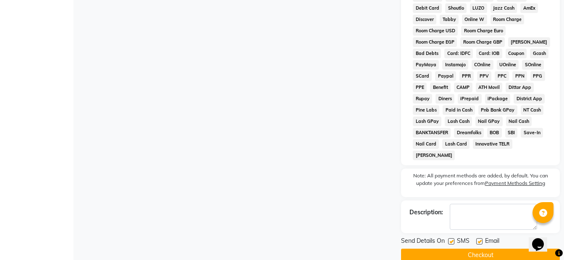
drag, startPoint x: 501, startPoint y: 242, endPoint x: 493, endPoint y: 236, distance: 10.5
click at [501, 249] on button "Checkout" at bounding box center [480, 255] width 159 height 13
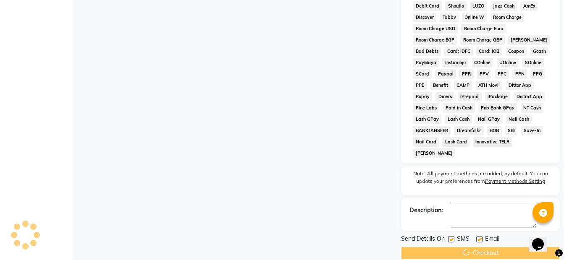
scroll to position [416, 0]
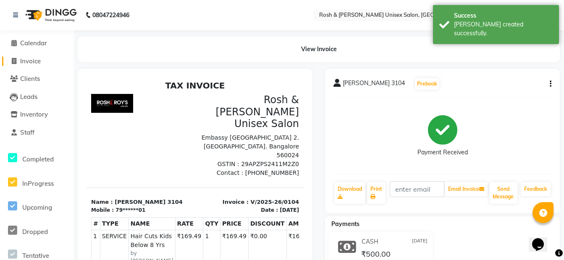
click at [34, 60] on span "Invoice" at bounding box center [30, 61] width 21 height 8
select select "service"
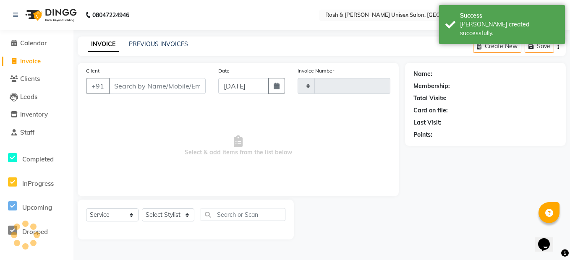
type input "0105"
select select "8757"
click at [121, 87] on input "Client" at bounding box center [157, 86] width 97 height 16
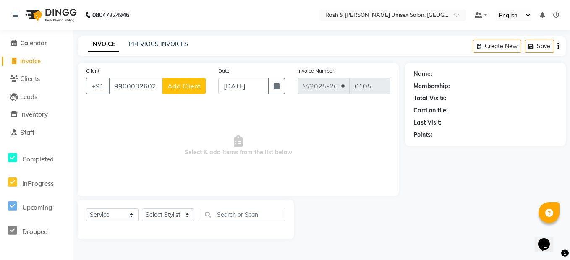
type input "9900002602"
click at [198, 83] on span "Add Client" at bounding box center [184, 86] width 33 height 8
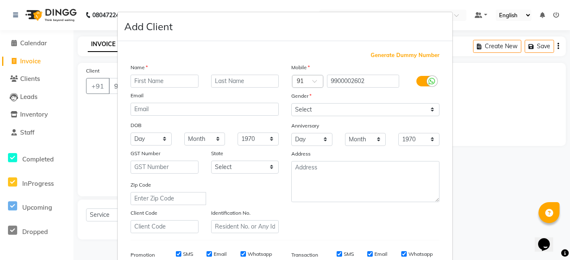
click at [167, 78] on input "text" at bounding box center [165, 81] width 68 height 13
type input "Shanti 6202"
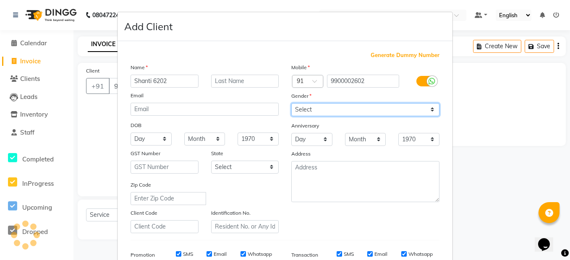
click at [364, 113] on select "Select [DEMOGRAPHIC_DATA] [DEMOGRAPHIC_DATA] Other Prefer Not To Say" at bounding box center [365, 109] width 148 height 13
select select "[DEMOGRAPHIC_DATA]"
click at [291, 103] on select "Select [DEMOGRAPHIC_DATA] [DEMOGRAPHIC_DATA] Other Prefer Not To Say" at bounding box center [365, 109] width 148 height 13
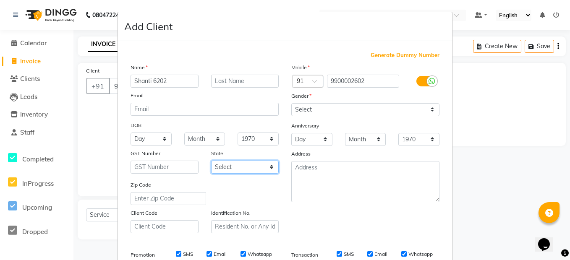
click at [250, 168] on select "Select [GEOGRAPHIC_DATA] [GEOGRAPHIC_DATA] [GEOGRAPHIC_DATA] [GEOGRAPHIC_DATA] …" at bounding box center [245, 167] width 68 height 13
select select "17"
click at [211, 161] on select "Select [GEOGRAPHIC_DATA] [GEOGRAPHIC_DATA] [GEOGRAPHIC_DATA] [GEOGRAPHIC_DATA] …" at bounding box center [245, 167] width 68 height 13
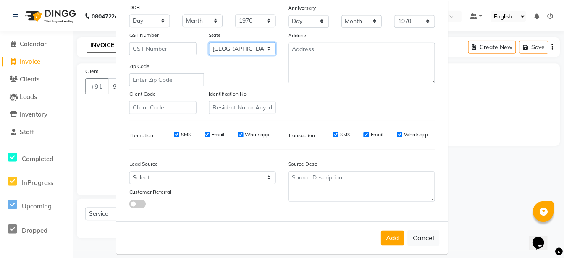
scroll to position [127, 0]
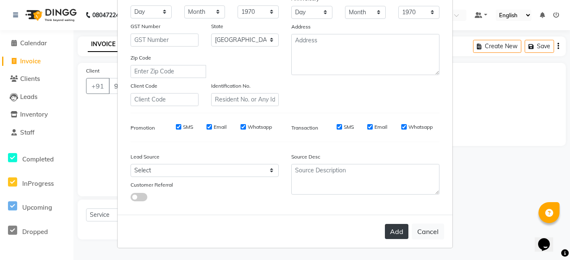
click at [402, 229] on button "Add" at bounding box center [397, 231] width 24 height 15
type input "99******02"
select select
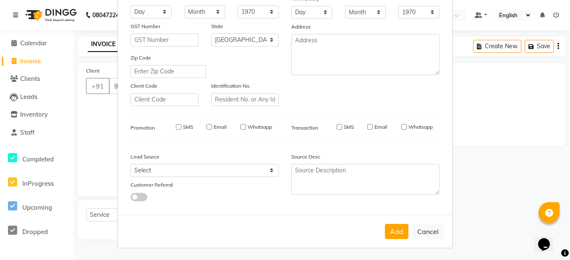
select select "null"
select select
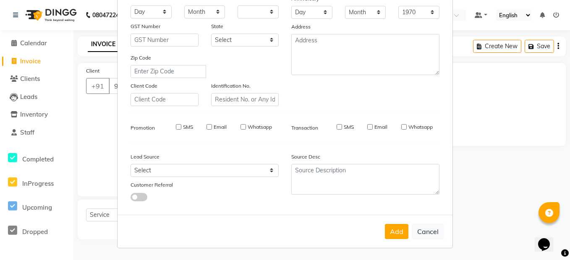
checkbox input "false"
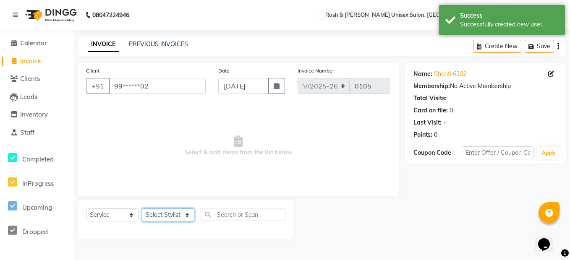
click at [171, 215] on select "Select Stylist Admin [PERSON_NAME] Front Desk [PERSON_NAME] [PERSON_NAME] [PERS…" at bounding box center [168, 215] width 52 height 13
select select "88999"
click at [142, 209] on select "Select Stylist Admin [PERSON_NAME] Front Desk [PERSON_NAME] [PERSON_NAME] [PERS…" at bounding box center [168, 215] width 52 height 13
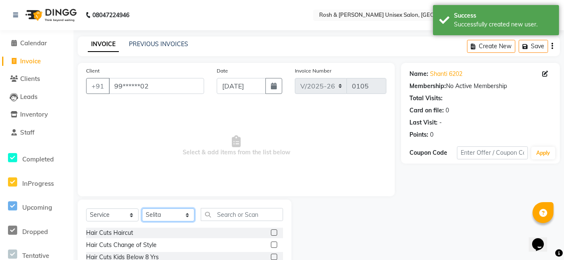
click at [154, 215] on select "Select Stylist Admin [PERSON_NAME] Front Desk [PERSON_NAME] [PERSON_NAME] [PERS…" at bounding box center [168, 215] width 52 height 13
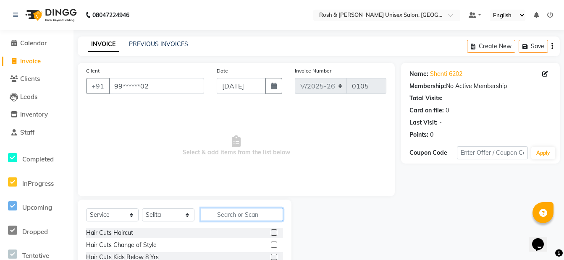
click at [228, 220] on input "text" at bounding box center [242, 214] width 82 height 13
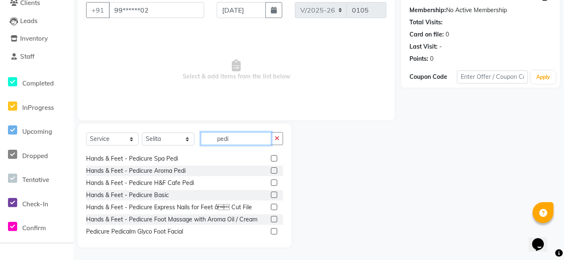
scroll to position [84, 0]
type input "pedi"
click at [271, 195] on label at bounding box center [274, 194] width 6 height 6
click at [271, 195] on input "checkbox" at bounding box center [273, 194] width 5 height 5
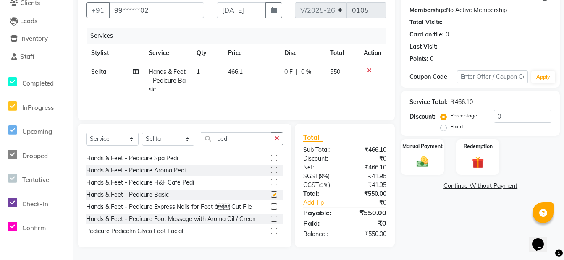
checkbox input "false"
click at [419, 166] on img at bounding box center [422, 162] width 20 height 14
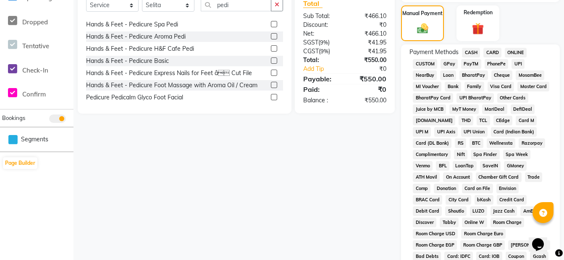
scroll to position [160, 0]
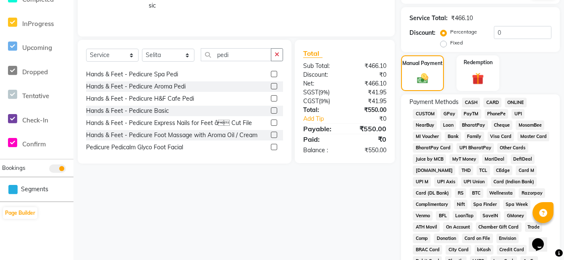
click at [472, 103] on span "CASH" at bounding box center [471, 103] width 18 height 10
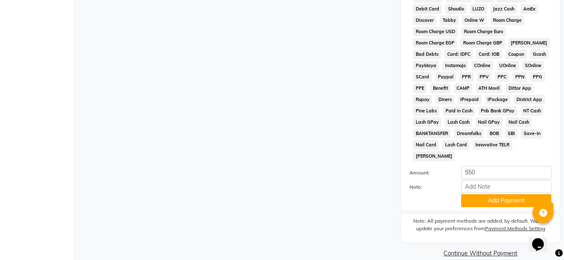
scroll to position [413, 0]
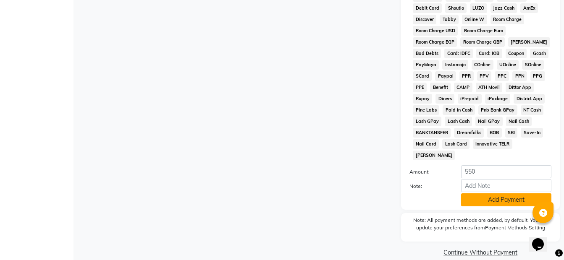
click at [490, 194] on button "Add Payment" at bounding box center [506, 200] width 90 height 13
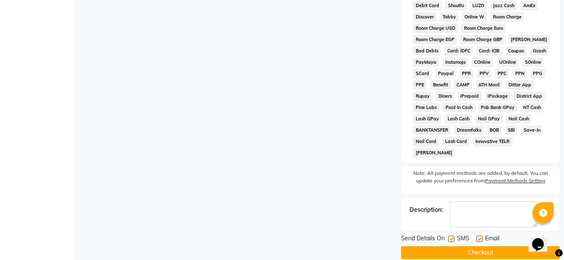
scroll to position [416, 0]
click at [488, 246] on button "Checkout" at bounding box center [480, 252] width 159 height 13
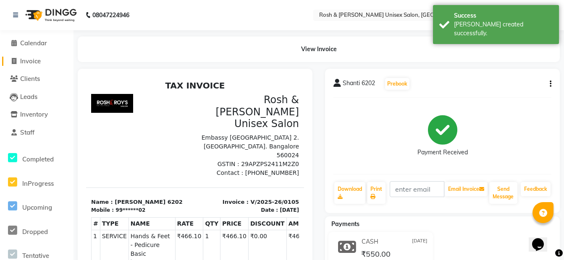
click at [27, 60] on span "Invoice" at bounding box center [30, 61] width 21 height 8
select select "service"
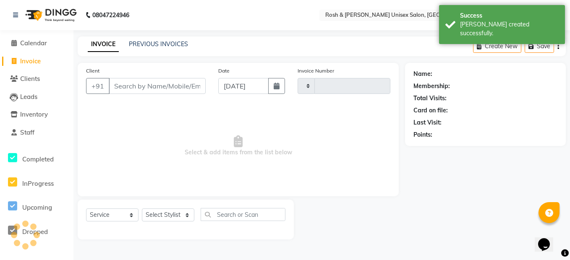
type input "0106"
select select "8757"
click at [130, 86] on input "Client" at bounding box center [157, 86] width 97 height 16
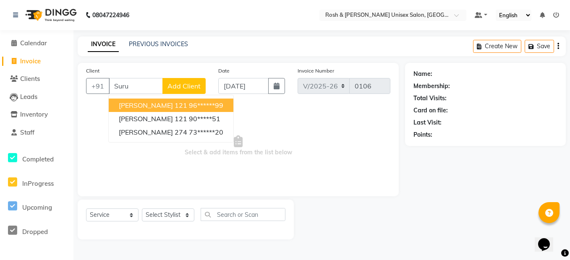
click at [190, 105] on ngb-highlight "96******99" at bounding box center [206, 105] width 34 height 8
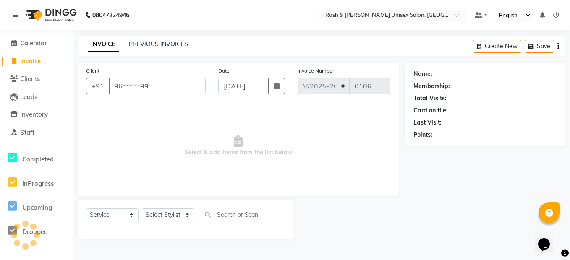
type input "96******99"
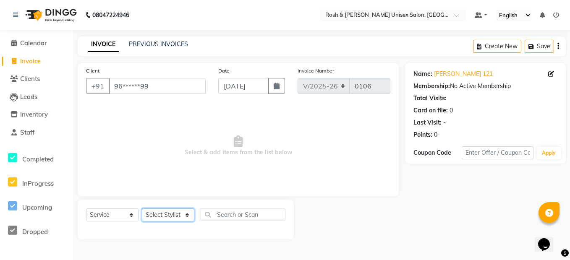
click at [170, 214] on select "Select Stylist Admin [PERSON_NAME] Front Desk [PERSON_NAME] [PERSON_NAME] [PERS…" at bounding box center [168, 215] width 52 height 13
select select "88996"
click at [142, 209] on select "Select Stylist Admin [PERSON_NAME] Front Desk [PERSON_NAME] [PERSON_NAME] [PERS…" at bounding box center [168, 215] width 52 height 13
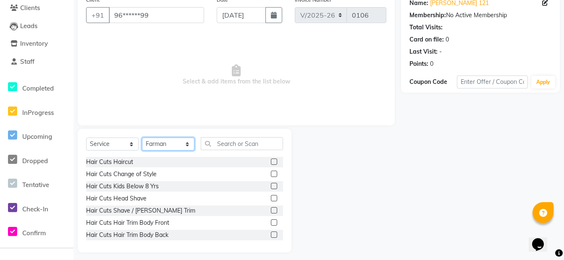
scroll to position [76, 0]
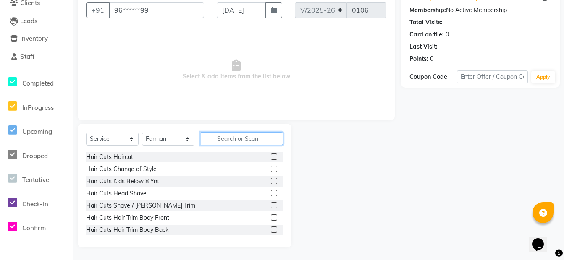
click at [236, 137] on input "text" at bounding box center [242, 138] width 82 height 13
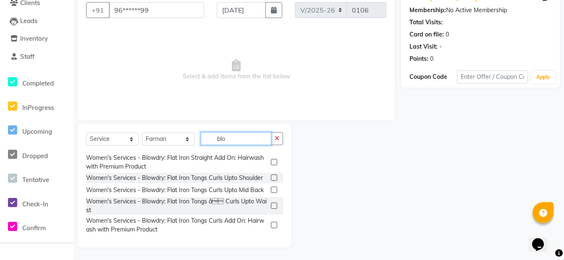
scroll to position [49, 0]
type input "blo"
click at [271, 187] on label at bounding box center [274, 190] width 6 height 6
click at [271, 188] on input "checkbox" at bounding box center [273, 190] width 5 height 5
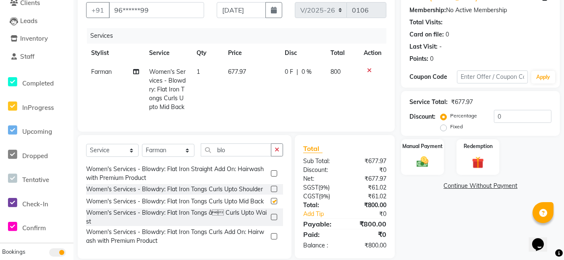
checkbox input "false"
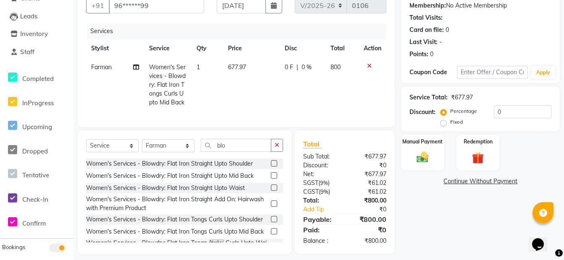
scroll to position [94, 0]
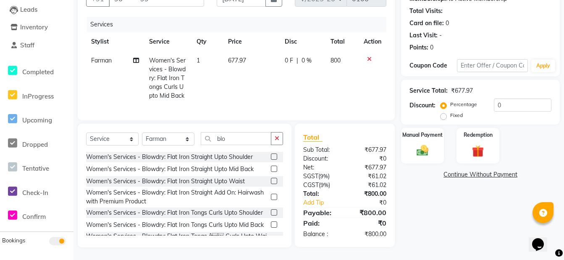
click at [277, 139] on icon "button" at bounding box center [277, 139] width 5 height 6
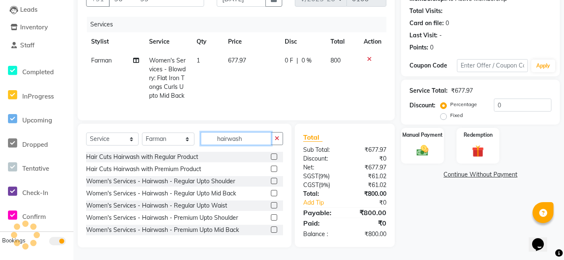
type input "hairwash"
click at [271, 181] on label at bounding box center [274, 181] width 6 height 6
click at [271, 181] on input "checkbox" at bounding box center [273, 181] width 5 height 5
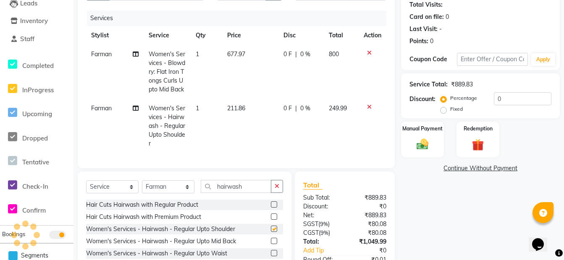
checkbox input "false"
click at [426, 142] on img at bounding box center [422, 144] width 20 height 14
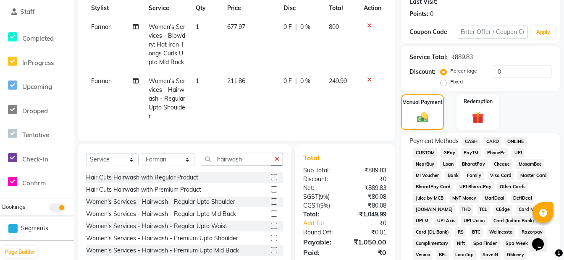
scroll to position [136, 0]
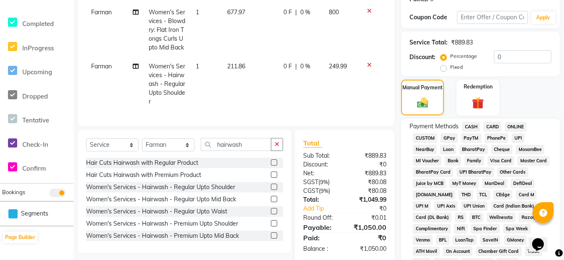
click at [518, 124] on span "ONLINE" at bounding box center [516, 127] width 22 height 10
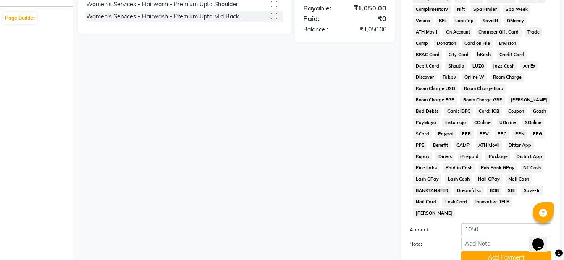
scroll to position [388, 0]
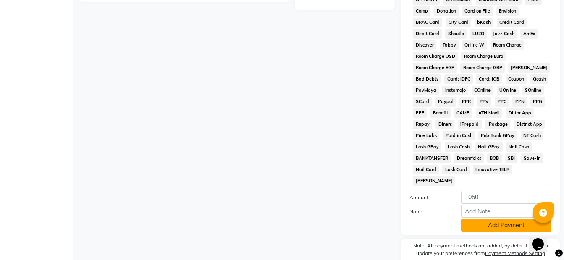
click at [493, 219] on button "Add Payment" at bounding box center [506, 225] width 90 height 13
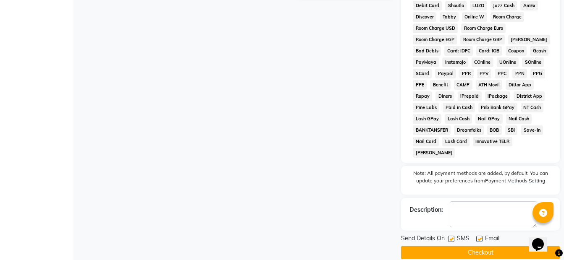
scroll to position [416, 0]
click at [487, 246] on button "Checkout" at bounding box center [480, 252] width 159 height 13
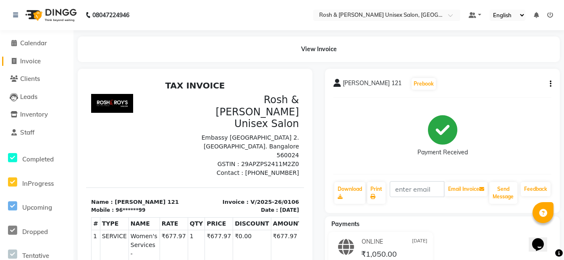
click at [47, 60] on link "Invoice" at bounding box center [36, 62] width 69 height 10
select select "service"
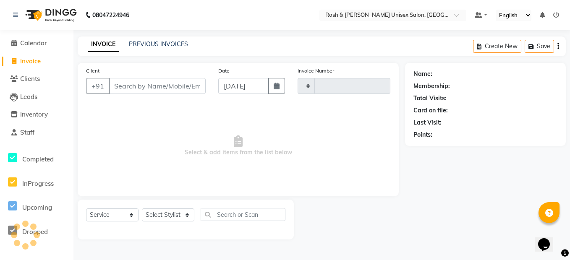
type input "0107"
select select "8757"
click at [43, 44] on span "Calendar" at bounding box center [33, 43] width 27 height 8
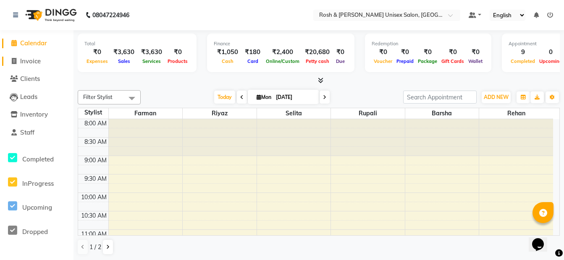
click at [39, 65] on span "Invoice" at bounding box center [30, 61] width 21 height 8
select select "service"
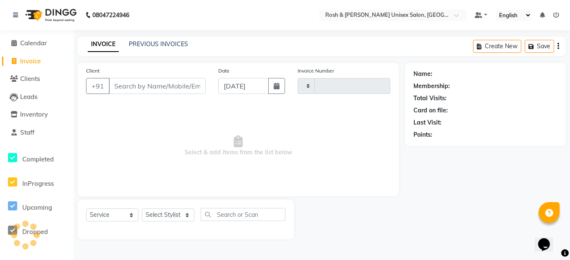
type input "0107"
select select "8757"
click at [37, 79] on span "Clients" at bounding box center [30, 79] width 20 height 8
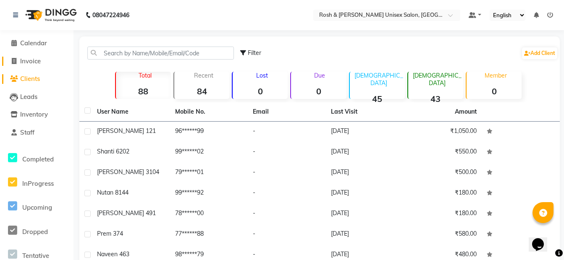
click at [29, 60] on span "Invoice" at bounding box center [30, 61] width 21 height 8
select select "service"
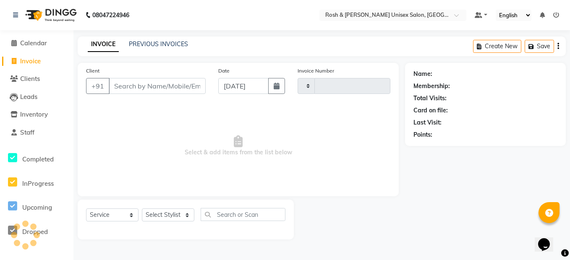
type input "0107"
select select "8757"
click at [27, 45] on span "Calendar" at bounding box center [33, 43] width 27 height 8
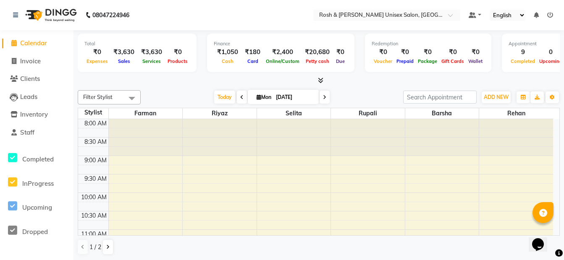
click at [250, 56] on div "₹180" at bounding box center [252, 52] width 22 height 10
click at [249, 55] on div "₹180" at bounding box center [252, 52] width 22 height 10
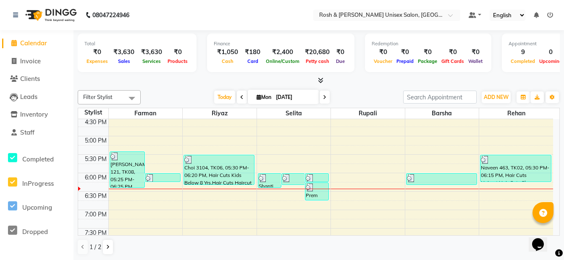
scroll to position [336, 0]
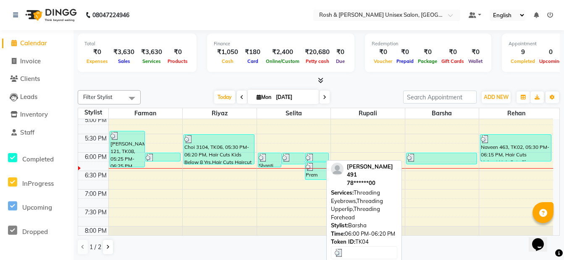
click at [417, 160] on div at bounding box center [441, 158] width 69 height 8
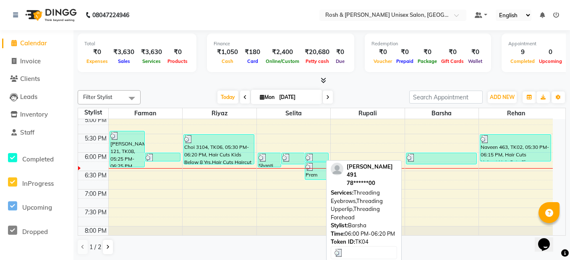
select select "3"
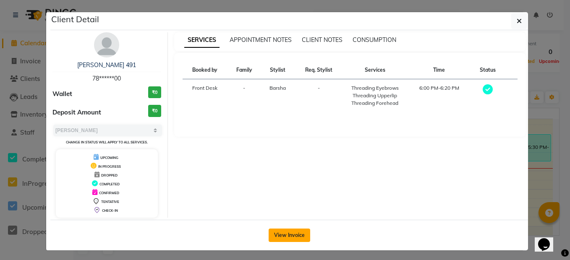
click at [284, 236] on button "View Invoice" at bounding box center [290, 235] width 42 height 13
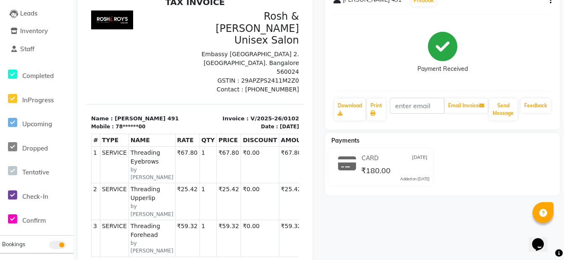
scroll to position [84, 0]
click at [358, 171] on div "CARD [DATE] ₹180.00 Added on [DATE]" at bounding box center [394, 167] width 83 height 30
click at [357, 170] on div "CARD [DATE] ₹180.00 Added on [DATE]" at bounding box center [394, 167] width 83 height 30
click at [356, 169] on div "CARD [DATE] ₹180.00 Added on [DATE]" at bounding box center [394, 167] width 83 height 30
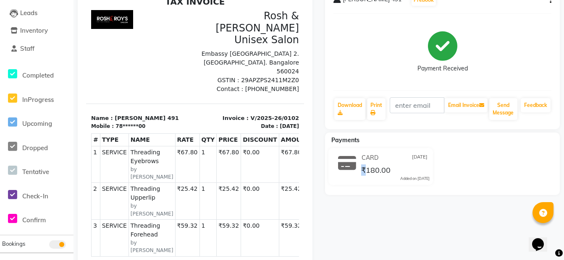
click at [353, 167] on div "CARD [DATE] ₹180.00 Added on [DATE]" at bounding box center [394, 167] width 83 height 30
click at [350, 166] on icon at bounding box center [347, 163] width 18 height 16
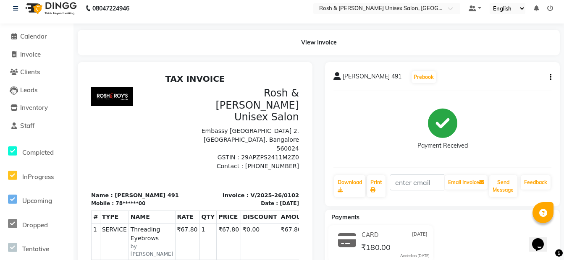
scroll to position [0, 0]
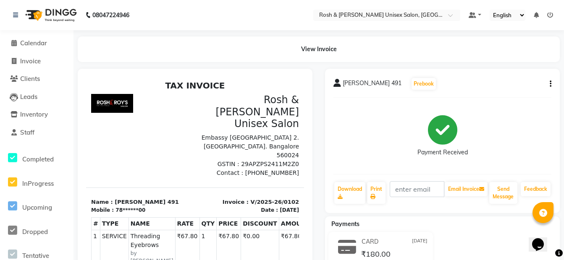
click at [549, 81] on button "button" at bounding box center [548, 84] width 5 height 9
click at [488, 113] on div "Payment Received" at bounding box center [442, 136] width 218 height 63
drag, startPoint x: 393, startPoint y: 115, endPoint x: 336, endPoint y: 122, distance: 57.5
click at [389, 115] on div "Payment Received" at bounding box center [442, 136] width 218 height 63
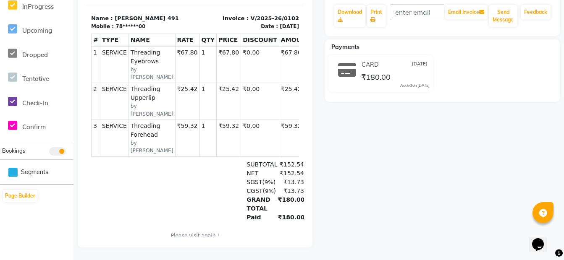
scroll to position [183, 0]
click at [374, 72] on span "₹180.00" at bounding box center [375, 78] width 29 height 12
click at [362, 71] on div "₹180.00" at bounding box center [374, 76] width 31 height 11
click at [356, 63] on div "CARD [DATE] ₹180.00 Added on [DATE]" at bounding box center [394, 73] width 83 height 30
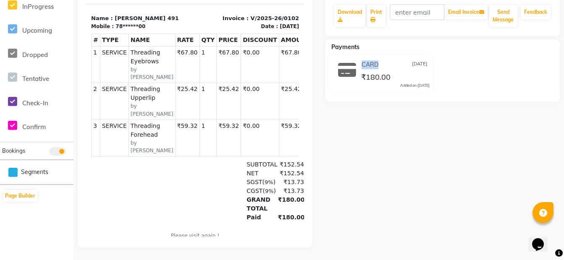
drag, startPoint x: 356, startPoint y: 63, endPoint x: 358, endPoint y: 60, distance: 4.3
click at [358, 60] on div "CARD [DATE] ₹180.00 Added on [DATE]" at bounding box center [394, 73] width 83 height 30
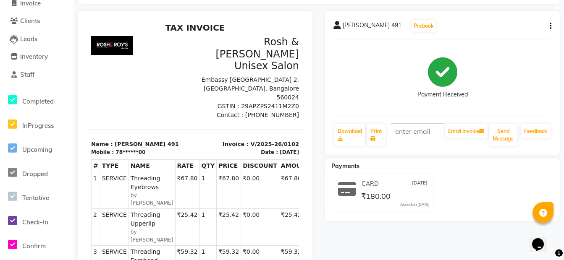
scroll to position [16, 0]
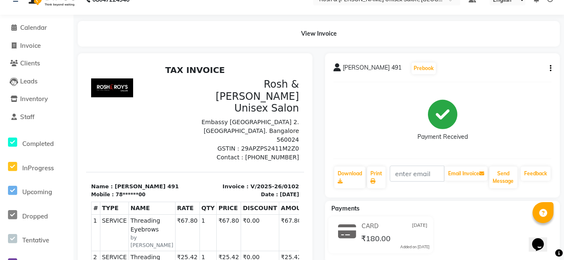
click at [206, 69] on h2 "TAX INVOICE" at bounding box center [195, 70] width 208 height 10
click at [317, 34] on div "View Invoice" at bounding box center [319, 34] width 482 height 26
click at [315, 31] on div "View Invoice" at bounding box center [319, 34] width 482 height 26
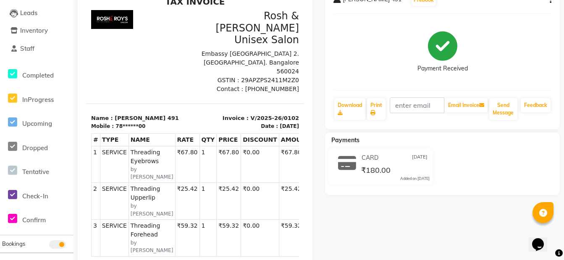
scroll to position [100, 0]
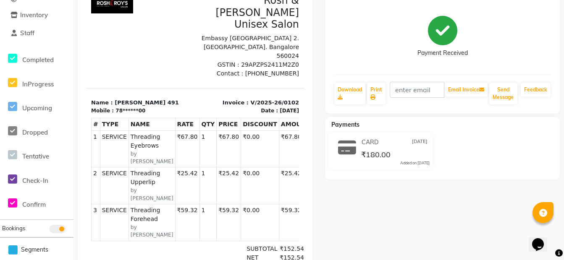
click at [378, 153] on span "₹180.00" at bounding box center [375, 156] width 29 height 12
click at [377, 153] on span "₹180.00" at bounding box center [375, 156] width 29 height 12
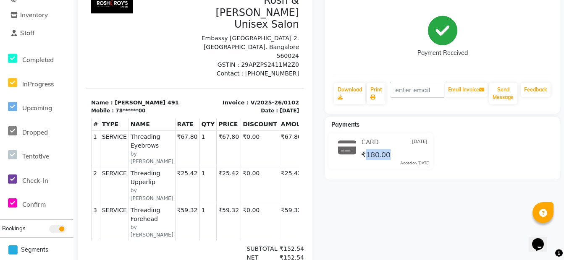
click at [377, 153] on span "₹180.00" at bounding box center [375, 156] width 29 height 12
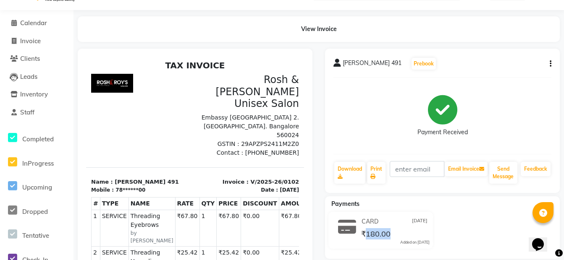
scroll to position [16, 0]
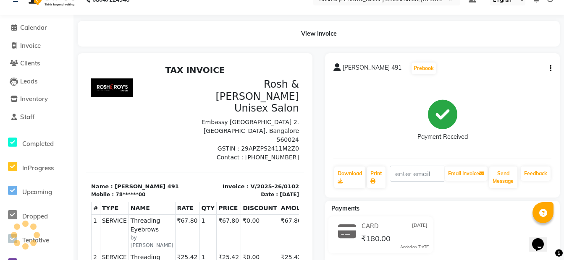
drag, startPoint x: 541, startPoint y: 0, endPoint x: 414, endPoint y: 90, distance: 156.3
click at [414, 90] on div "Payment Received" at bounding box center [442, 120] width 218 height 63
click at [551, 68] on icon "button" at bounding box center [551, 68] width 2 height 0
click at [534, 62] on div "Cancel Invoice" at bounding box center [516, 63] width 42 height 10
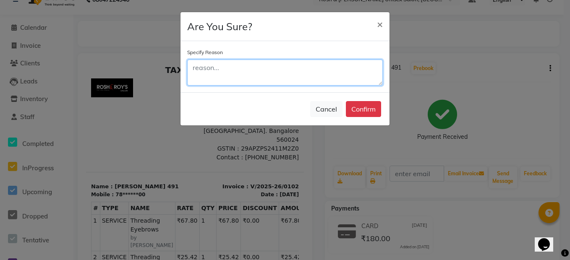
click at [231, 72] on textarea at bounding box center [285, 73] width 196 height 26
type textarea "wrong card this is only cash"
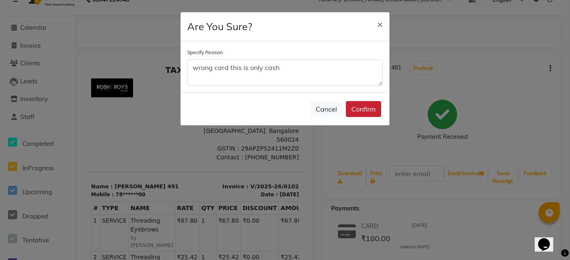
click at [365, 108] on button "Confirm" at bounding box center [363, 109] width 35 height 16
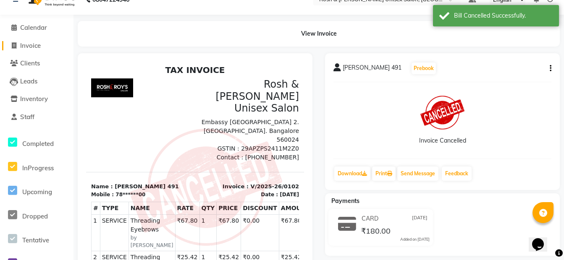
click at [30, 45] on span "Invoice" at bounding box center [30, 46] width 21 height 8
select select "service"
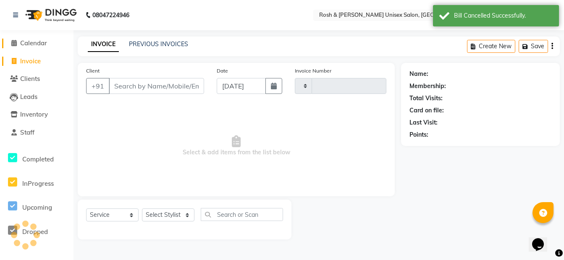
type input "0107"
select select "8757"
click at [123, 84] on input "Client" at bounding box center [157, 86] width 97 height 16
click at [47, 39] on link "Calendar" at bounding box center [36, 44] width 69 height 10
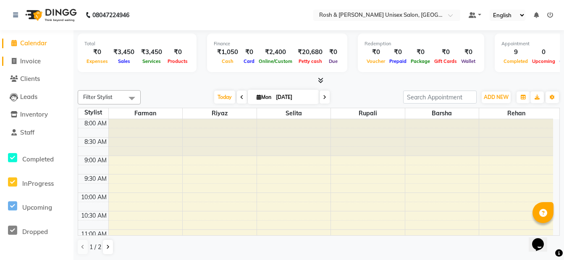
click at [23, 58] on span "Invoice" at bounding box center [30, 61] width 21 height 8
select select "service"
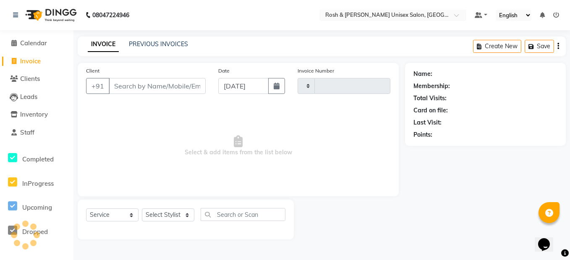
type input "0107"
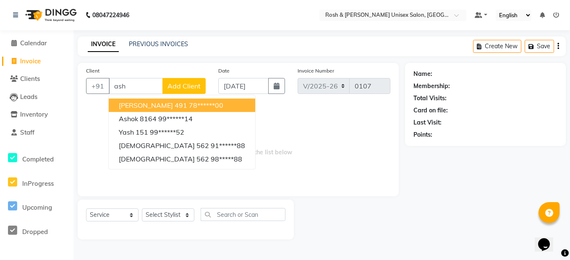
click at [159, 106] on span "[PERSON_NAME] 491" at bounding box center [153, 105] width 68 height 8
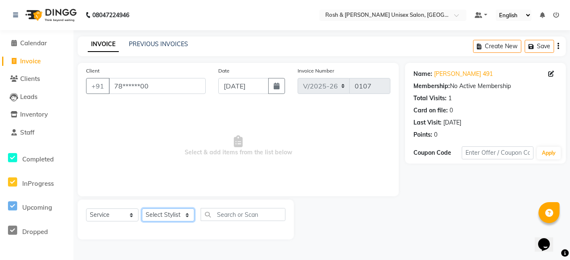
click at [177, 212] on select "Select Stylist Admin [PERSON_NAME] Front Desk [PERSON_NAME] [PERSON_NAME] [PERS…" at bounding box center [168, 215] width 52 height 13
click at [142, 209] on select "Select Stylist Admin [PERSON_NAME] Front Desk [PERSON_NAME] [PERSON_NAME] [PERS…" at bounding box center [168, 215] width 52 height 13
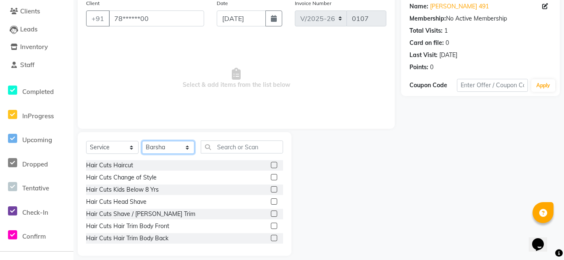
scroll to position [76, 0]
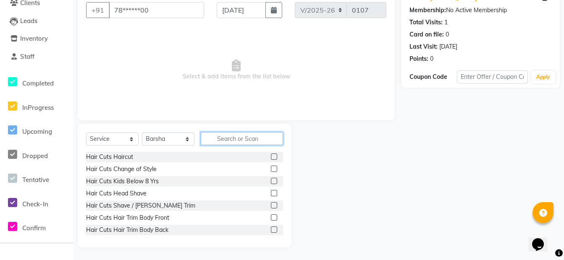
click at [233, 138] on input "text" at bounding box center [242, 138] width 82 height 13
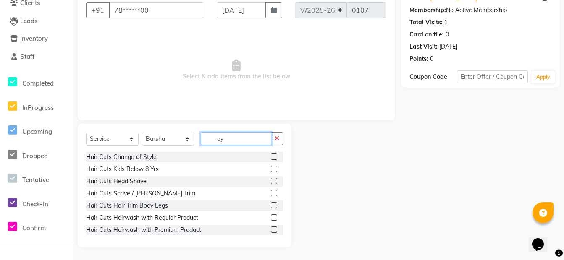
scroll to position [53, 0]
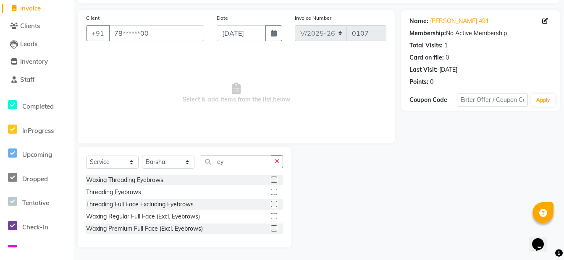
click at [275, 191] on label at bounding box center [274, 192] width 6 height 6
click at [275, 191] on input "checkbox" at bounding box center [273, 192] width 5 height 5
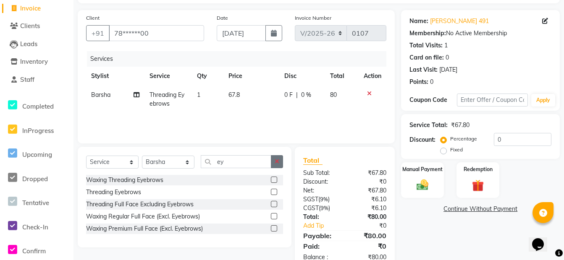
click at [283, 162] on button "button" at bounding box center [277, 161] width 12 height 13
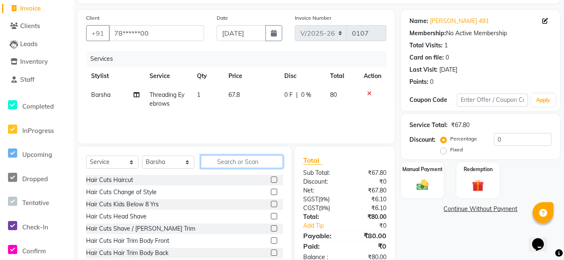
click at [248, 165] on input "text" at bounding box center [242, 161] width 82 height 13
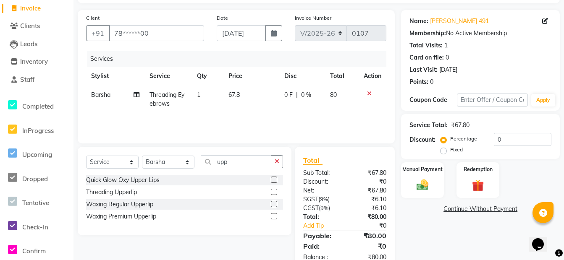
click at [272, 193] on label at bounding box center [274, 192] width 6 height 6
click at [272, 193] on input "checkbox" at bounding box center [273, 192] width 5 height 5
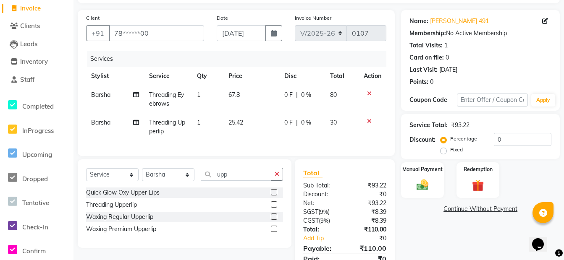
drag, startPoint x: 281, startPoint y: 183, endPoint x: 275, endPoint y: 181, distance: 5.7
click at [278, 181] on button "button" at bounding box center [277, 174] width 12 height 13
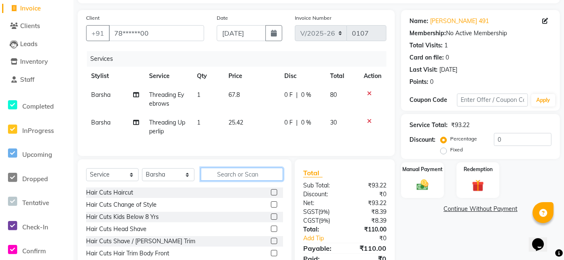
click at [258, 181] on input "text" at bounding box center [242, 174] width 82 height 13
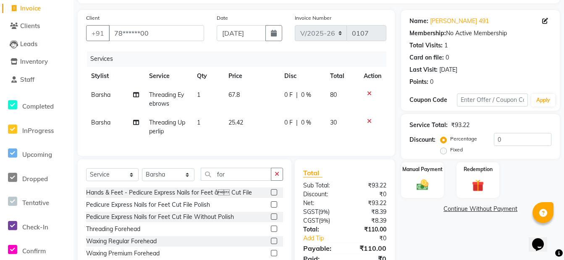
click at [273, 232] on label at bounding box center [274, 229] width 6 height 6
click at [273, 232] on input "checkbox" at bounding box center [273, 229] width 5 height 5
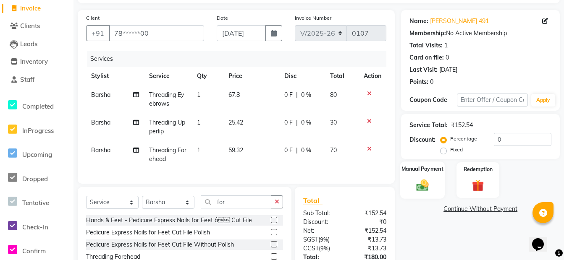
click at [431, 186] on img at bounding box center [422, 185] width 20 height 14
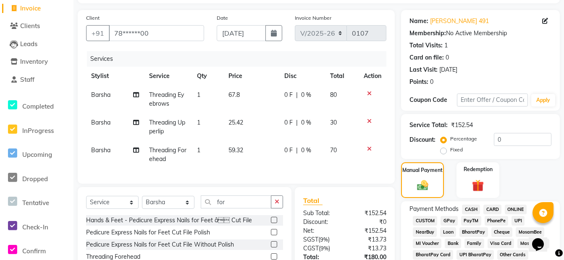
click at [470, 210] on span "CASH" at bounding box center [471, 210] width 18 height 10
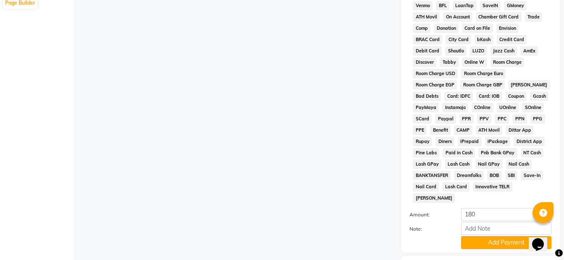
scroll to position [413, 0]
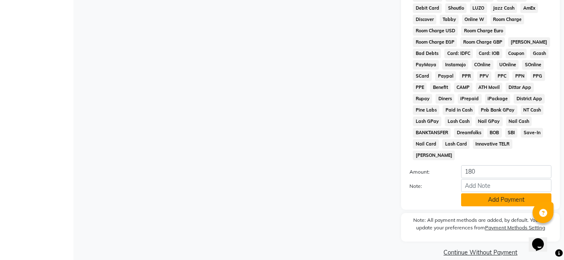
click at [495, 194] on button "Add Payment" at bounding box center [506, 200] width 90 height 13
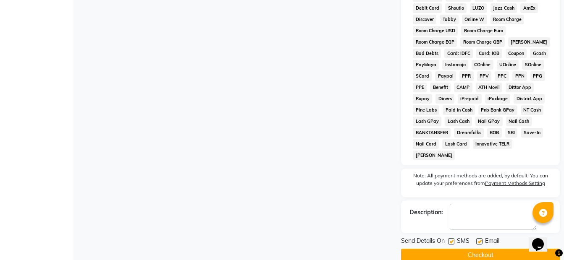
click at [477, 249] on button "Checkout" at bounding box center [480, 255] width 159 height 13
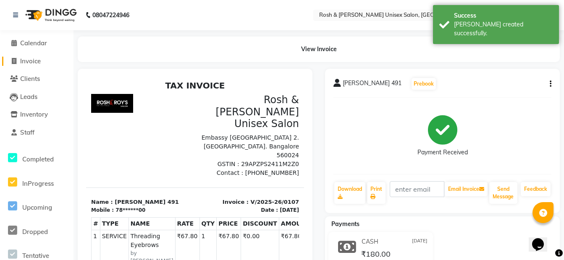
click at [39, 58] on span "Invoice" at bounding box center [30, 61] width 21 height 8
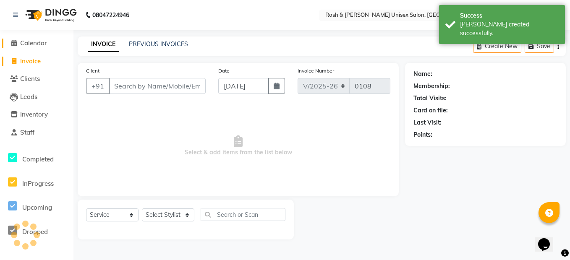
click at [39, 45] on span "Calendar" at bounding box center [33, 43] width 27 height 8
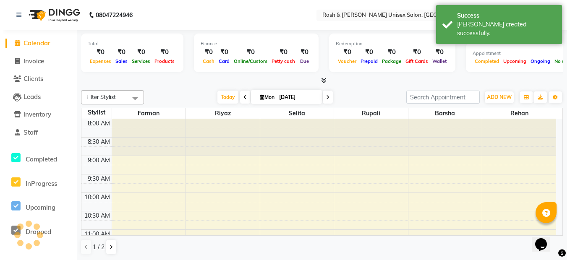
scroll to position [364, 0]
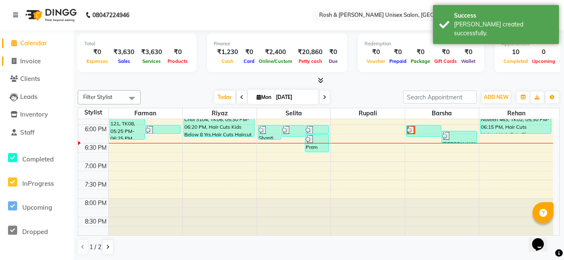
click at [34, 60] on span "Invoice" at bounding box center [30, 61] width 21 height 8
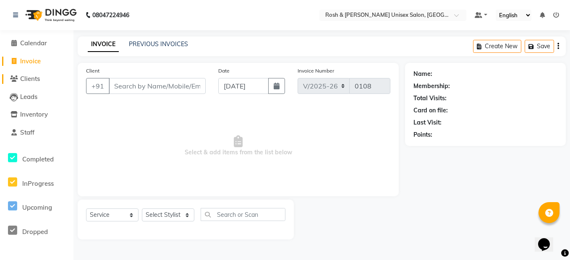
click at [33, 84] on link "Clients" at bounding box center [36, 79] width 69 height 10
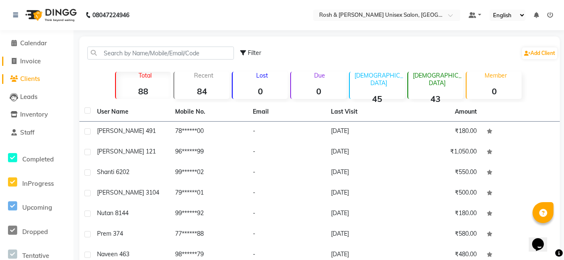
click at [35, 60] on span "Invoice" at bounding box center [30, 61] width 21 height 8
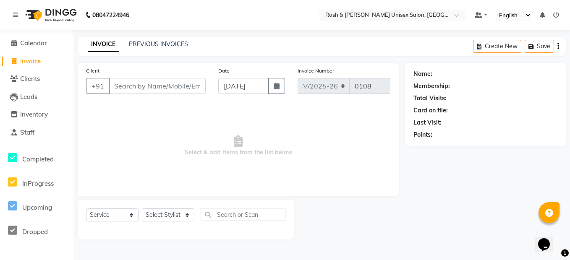
click at [158, 90] on input "Client" at bounding box center [157, 86] width 97 height 16
click at [174, 84] on span "Add Client" at bounding box center [184, 86] width 33 height 8
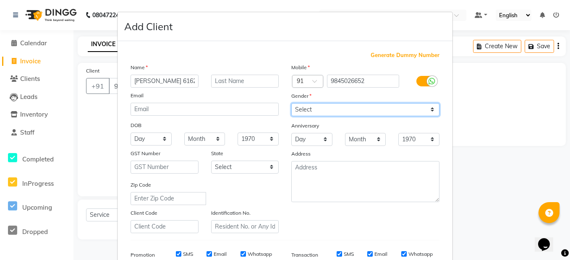
click at [314, 106] on select "Select [DEMOGRAPHIC_DATA] [DEMOGRAPHIC_DATA] Other Prefer Not To Say" at bounding box center [365, 109] width 148 height 13
click at [291, 103] on select "Select [DEMOGRAPHIC_DATA] [DEMOGRAPHIC_DATA] Other Prefer Not To Say" at bounding box center [365, 109] width 148 height 13
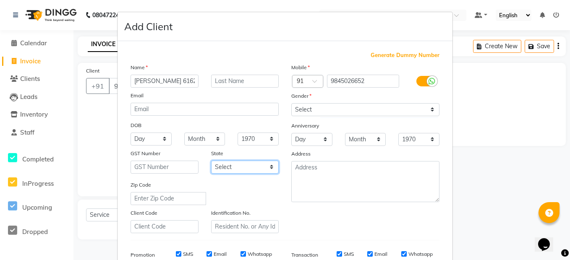
click at [261, 165] on select "Select [GEOGRAPHIC_DATA] [GEOGRAPHIC_DATA] [GEOGRAPHIC_DATA] [GEOGRAPHIC_DATA] …" at bounding box center [245, 167] width 68 height 13
click at [211, 161] on select "Select [GEOGRAPHIC_DATA] [GEOGRAPHIC_DATA] [GEOGRAPHIC_DATA] [GEOGRAPHIC_DATA] …" at bounding box center [245, 167] width 68 height 13
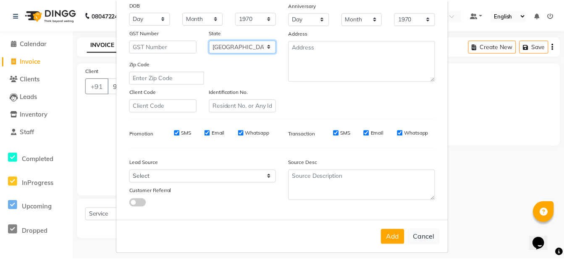
scroll to position [127, 0]
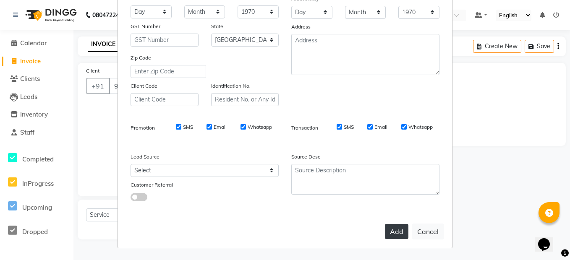
drag, startPoint x: 398, startPoint y: 235, endPoint x: 391, endPoint y: 230, distance: 9.1
click at [391, 230] on button "Add" at bounding box center [397, 231] width 24 height 15
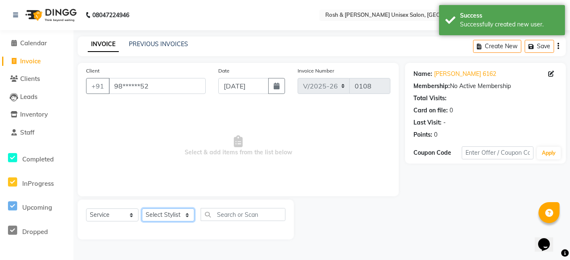
click at [181, 212] on select "Select Stylist Admin [PERSON_NAME] Front Desk [PERSON_NAME] [PERSON_NAME] [PERS…" at bounding box center [168, 215] width 52 height 13
click at [142, 209] on select "Select Stylist Admin [PERSON_NAME] Front Desk [PERSON_NAME] [PERSON_NAME] [PERS…" at bounding box center [168, 215] width 52 height 13
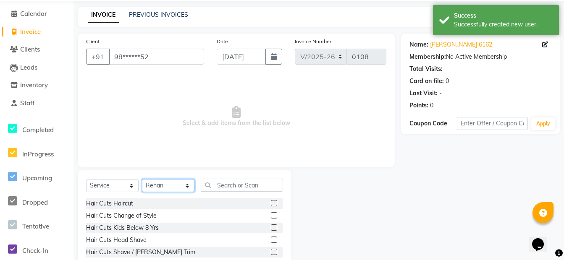
scroll to position [76, 0]
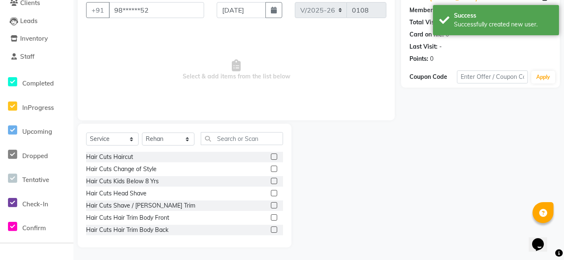
drag, startPoint x: 268, startPoint y: 207, endPoint x: 267, endPoint y: 201, distance: 6.0
click at [271, 205] on label at bounding box center [274, 205] width 6 height 6
click at [271, 205] on input "checkbox" at bounding box center [273, 205] width 5 height 5
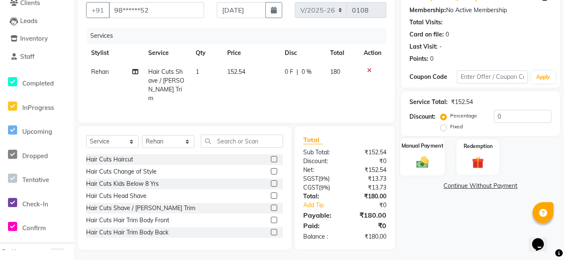
click at [438, 160] on div "Manual Payment" at bounding box center [422, 157] width 45 height 37
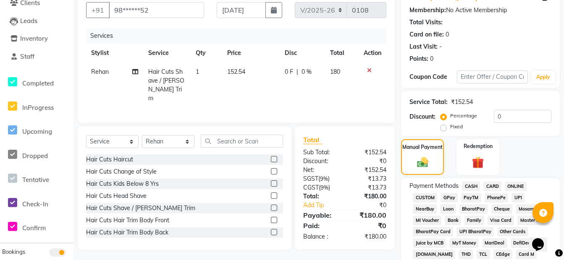
click at [514, 186] on span "ONLINE" at bounding box center [516, 187] width 22 height 10
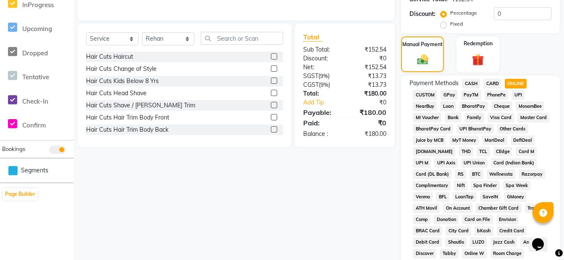
scroll to position [370, 0]
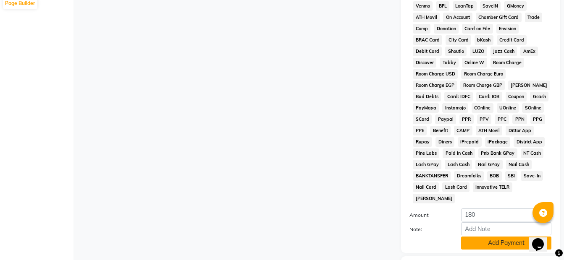
drag, startPoint x: 508, startPoint y: 232, endPoint x: 509, endPoint y: 225, distance: 6.9
click at [508, 237] on button "Add Payment" at bounding box center [506, 243] width 90 height 13
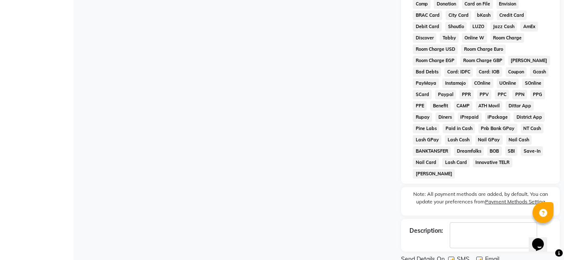
scroll to position [416, 0]
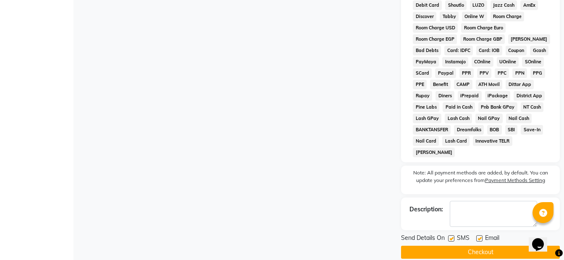
drag, startPoint x: 505, startPoint y: 242, endPoint x: 495, endPoint y: 234, distance: 12.2
click at [504, 246] on button "Checkout" at bounding box center [480, 252] width 159 height 13
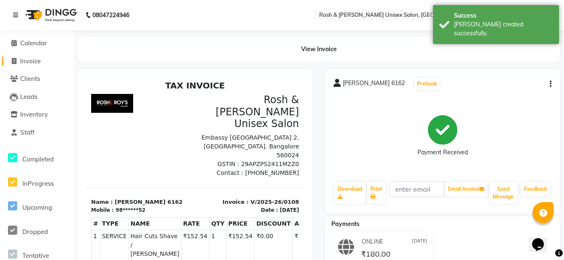
click at [41, 63] on span "Invoice" at bounding box center [30, 61] width 21 height 8
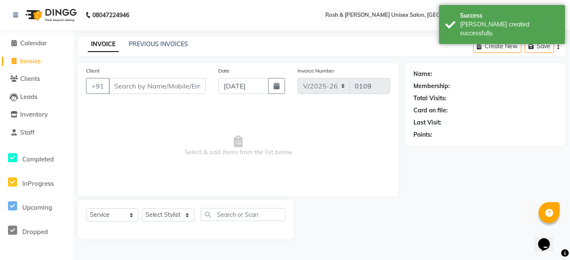
click at [137, 89] on input "Client" at bounding box center [157, 86] width 97 height 16
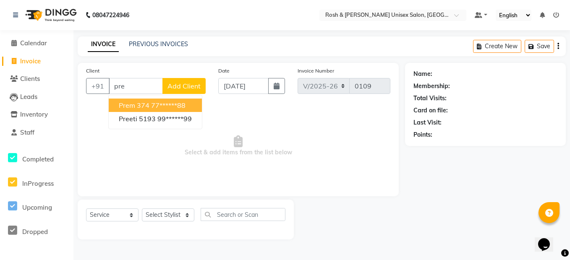
click at [147, 107] on span "Prem 374" at bounding box center [134, 105] width 31 height 8
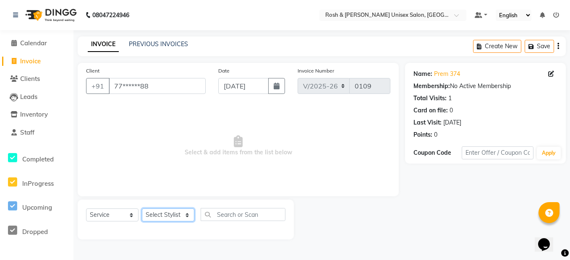
click at [178, 212] on select "Select Stylist Admin [PERSON_NAME] Front Desk [PERSON_NAME] [PERSON_NAME] [PERS…" at bounding box center [168, 215] width 52 height 13
click at [142, 209] on select "Select Stylist Admin [PERSON_NAME] Front Desk [PERSON_NAME] [PERSON_NAME] [PERS…" at bounding box center [168, 215] width 52 height 13
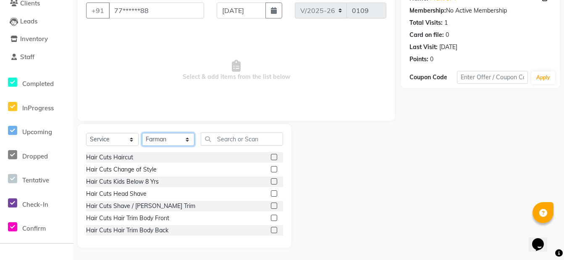
scroll to position [76, 0]
click at [271, 205] on label at bounding box center [274, 205] width 6 height 6
click at [271, 205] on input "checkbox" at bounding box center [273, 205] width 5 height 5
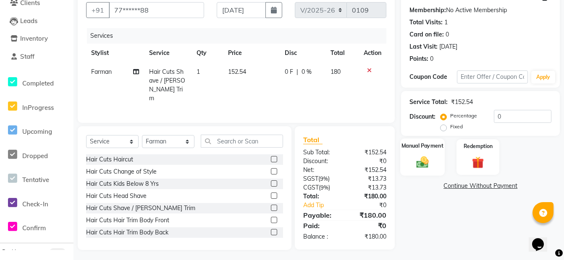
click at [414, 167] on img at bounding box center [422, 162] width 20 height 14
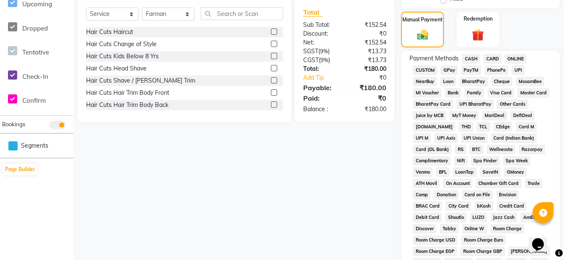
scroll to position [244, 0]
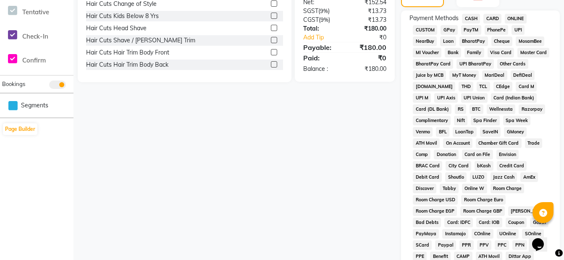
click at [518, 16] on span "ONLINE" at bounding box center [516, 19] width 22 height 10
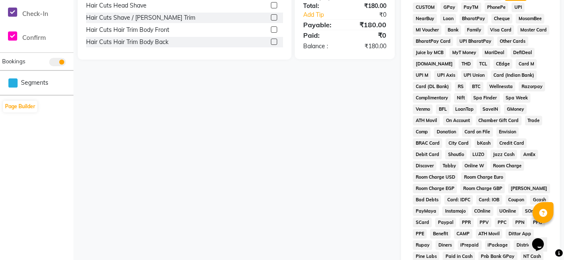
scroll to position [413, 0]
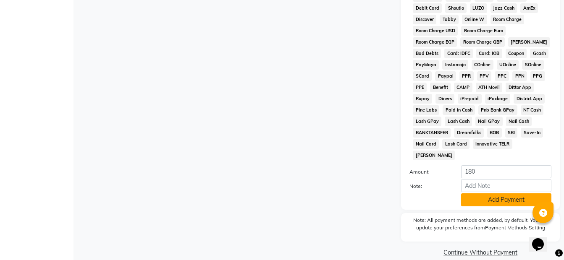
click at [502, 194] on button "Add Payment" at bounding box center [506, 200] width 90 height 13
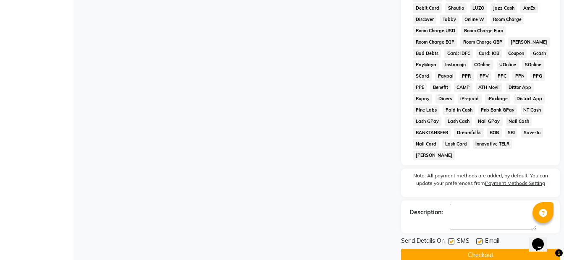
drag, startPoint x: 490, startPoint y: 244, endPoint x: 483, endPoint y: 233, distance: 13.0
click at [488, 249] on button "Checkout" at bounding box center [480, 255] width 159 height 13
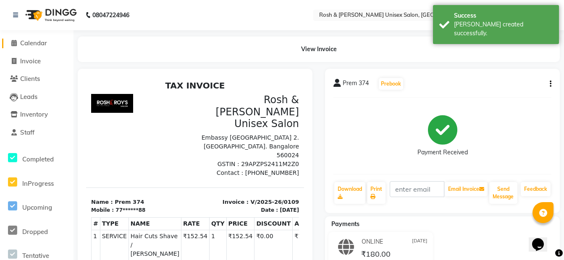
click at [44, 43] on span "Calendar" at bounding box center [33, 43] width 27 height 8
